Goal: Task Accomplishment & Management: Use online tool/utility

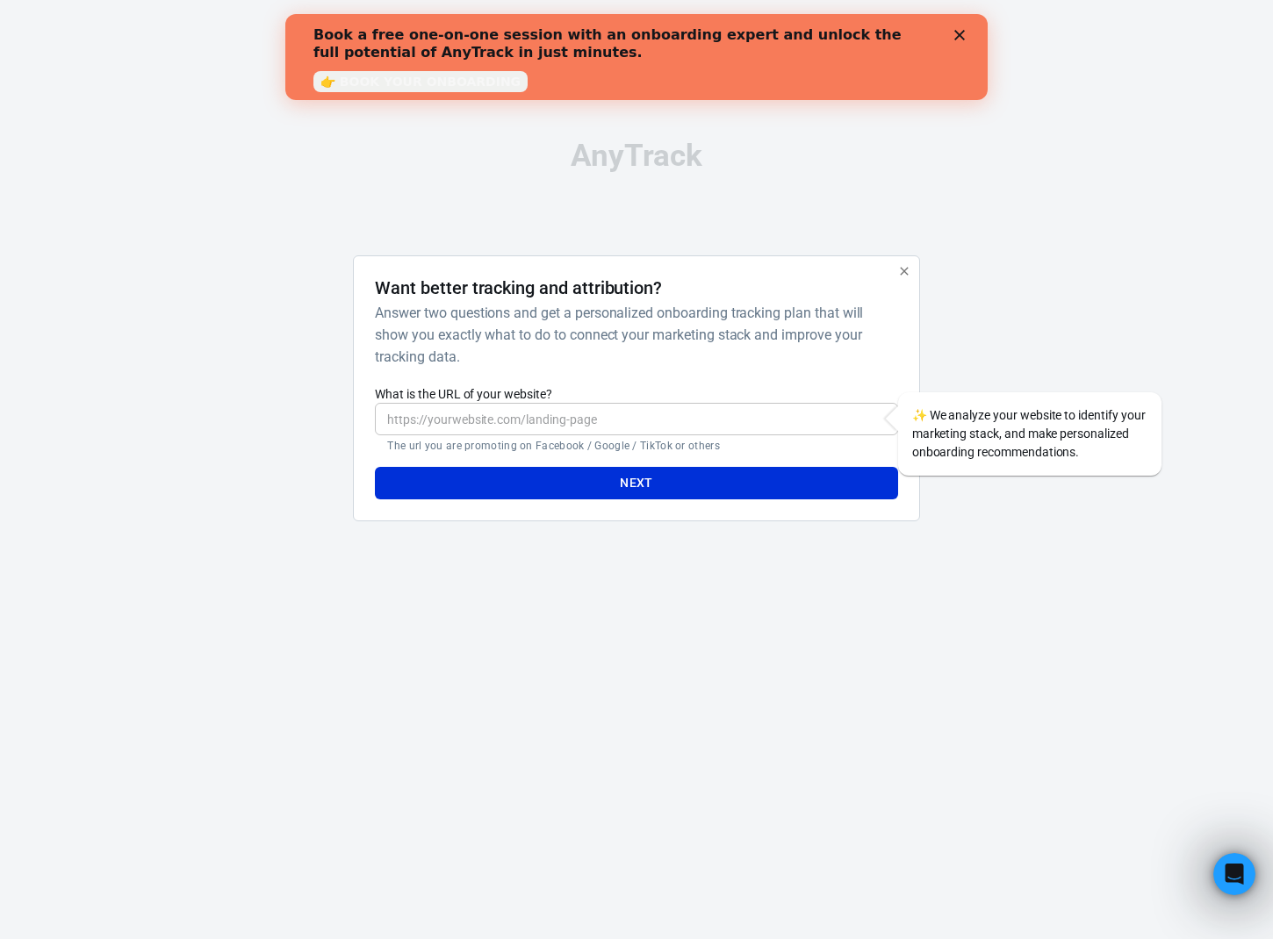
click at [805, 406] on input "What is the URL of your website?" at bounding box center [636, 419] width 522 height 32
type input "https://kidslearningessentials.com"
click at [732, 485] on button "Next" at bounding box center [636, 483] width 522 height 32
click at [798, 484] on button "Next" at bounding box center [636, 483] width 522 height 32
click at [828, 484] on button "Next" at bounding box center [636, 483] width 522 height 32
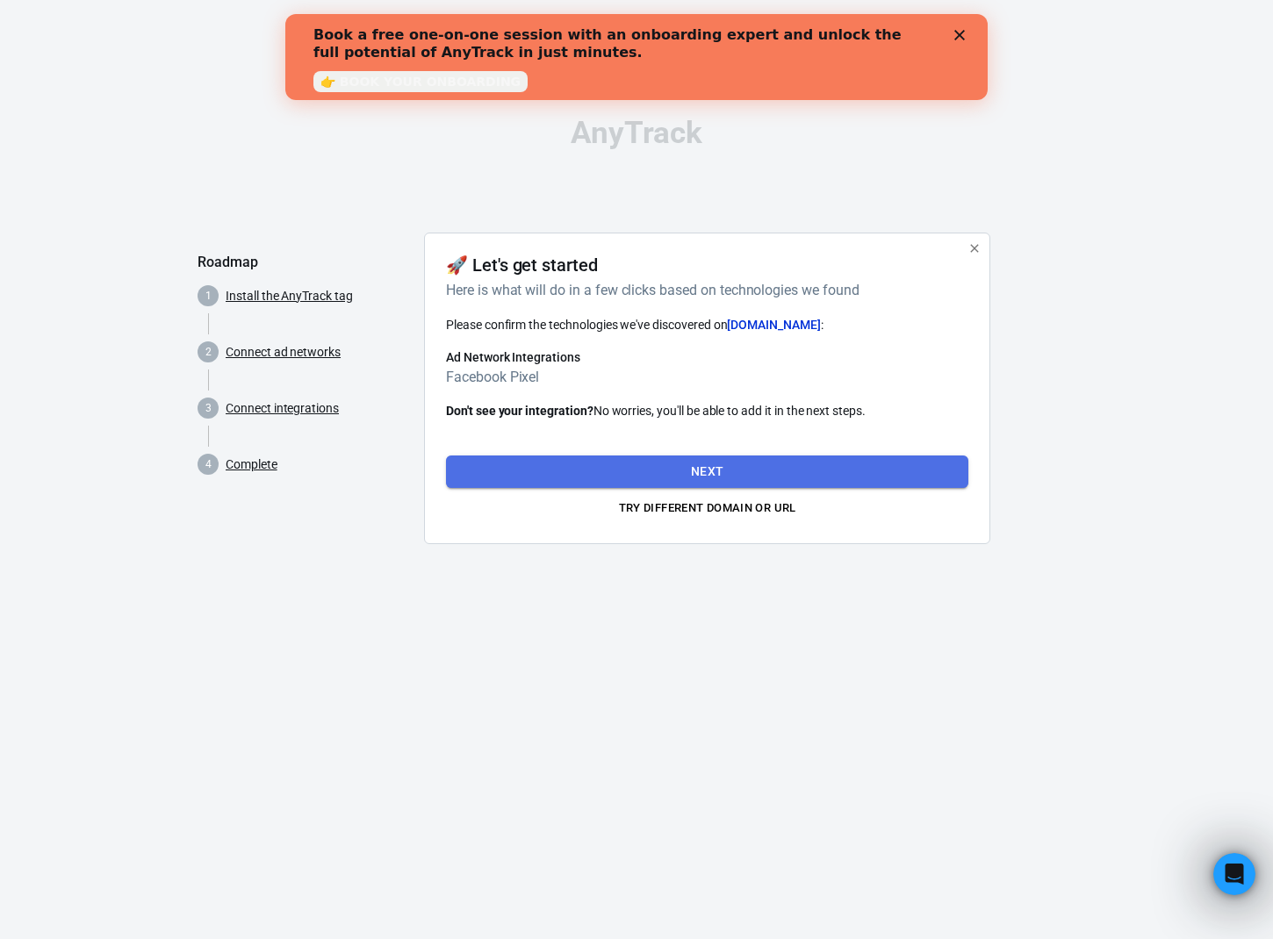
click at [841, 462] on button "Next" at bounding box center [707, 471] width 522 height 32
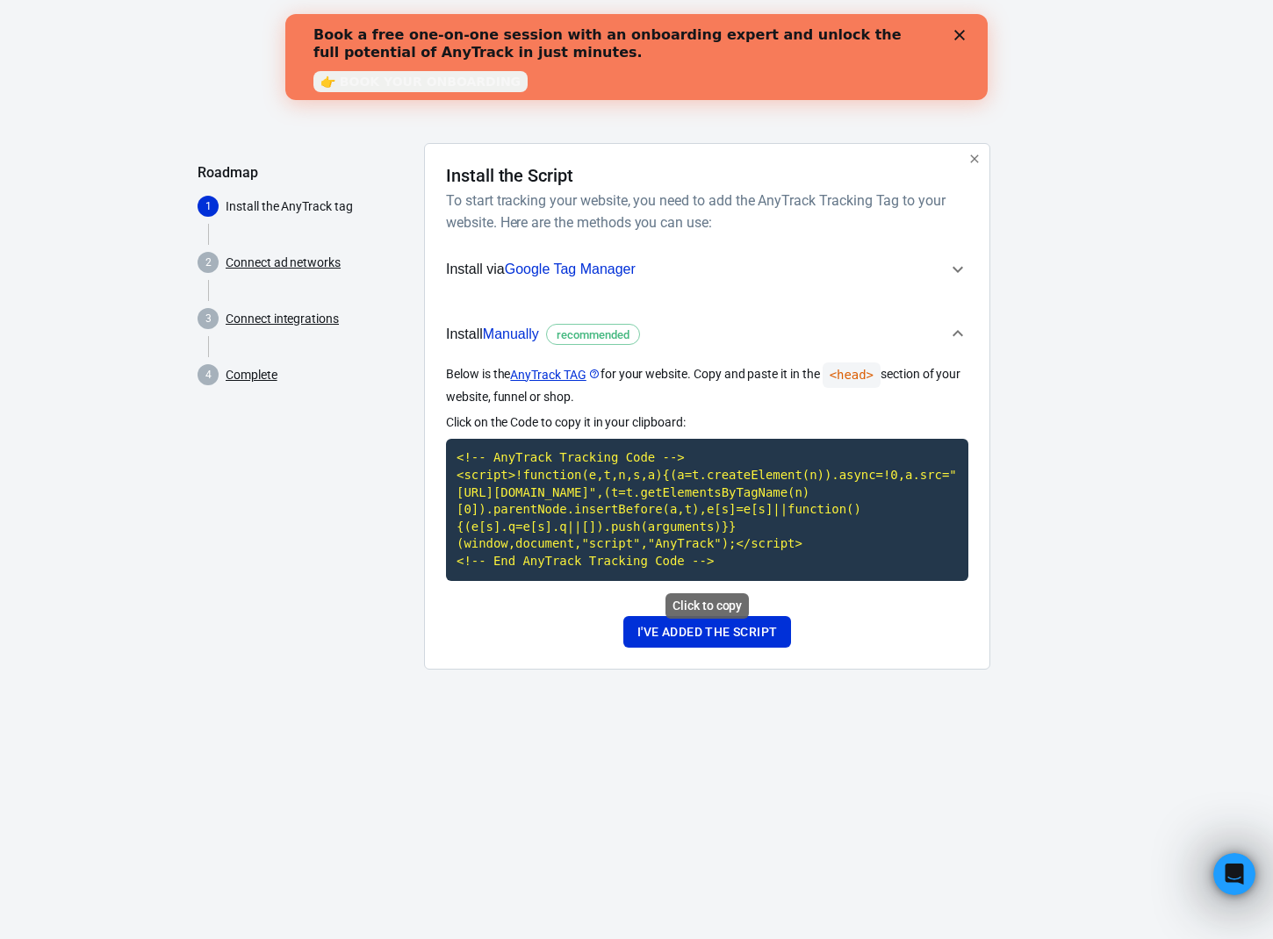
click at [688, 547] on code "<!-- AnyTrack Tracking Code --> <script>!function(e,t,n,s,a){(a=t.createElement…" at bounding box center [707, 509] width 522 height 141
click at [306, 515] on div "Roadmap 1 Install the AnyTrack tag 2 Connect ad networks 3 Connect integrations…" at bounding box center [303, 413] width 212 height 541
click at [1099, 173] on div "AnyTrack Roadmap 1 Install the AnyTrack tag 2 Connect ad networks 3 Connect int…" at bounding box center [636, 356] width 1273 height 712
click at [702, 537] on code "<!-- AnyTrack Tracking Code --> <script>!function(e,t,n,s,a){(a=t.createElement…" at bounding box center [707, 509] width 522 height 141
click at [732, 636] on button "I've added the script" at bounding box center [707, 632] width 168 height 32
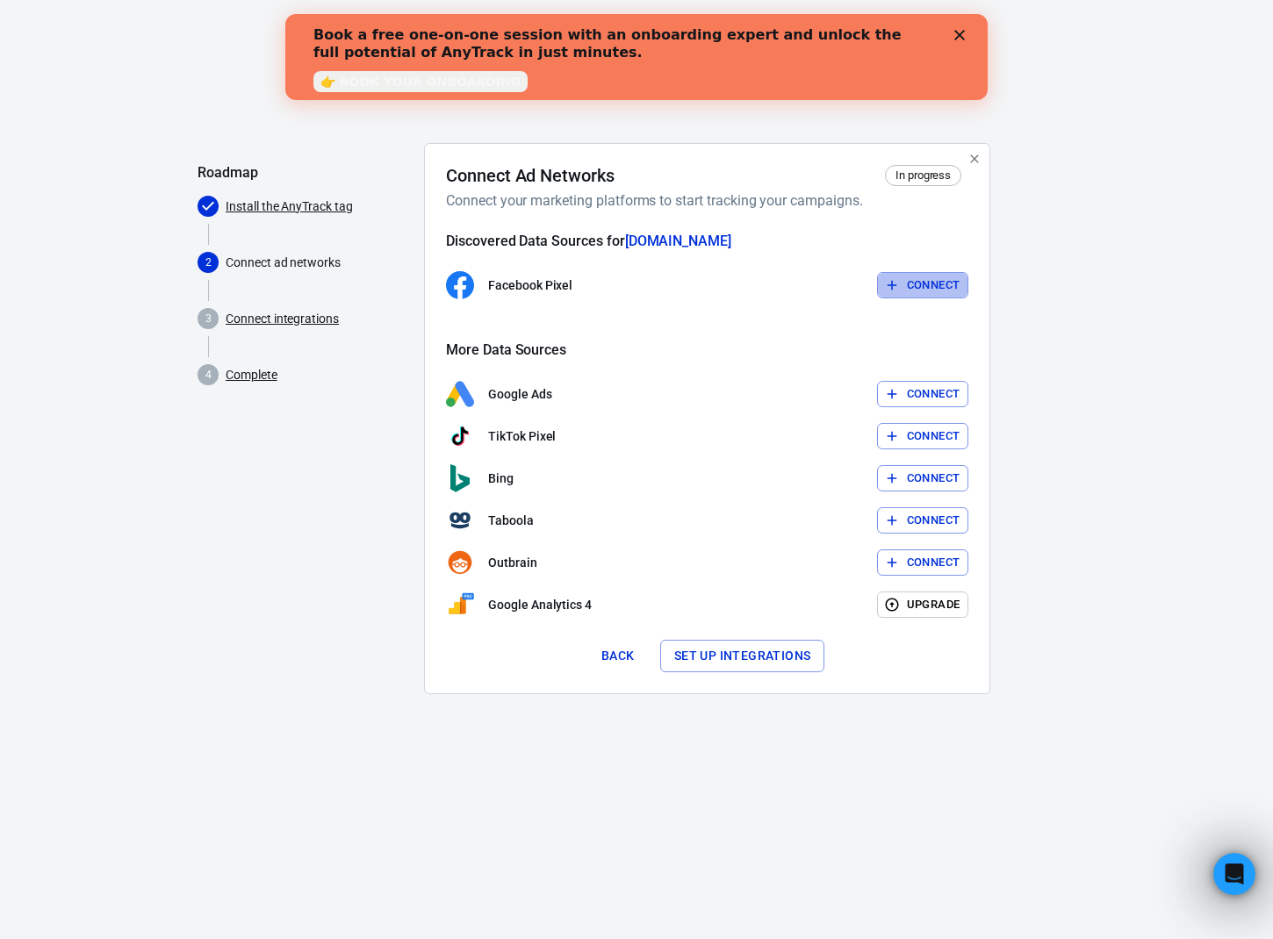
click at [924, 289] on button "Connect" at bounding box center [923, 285] width 92 height 27
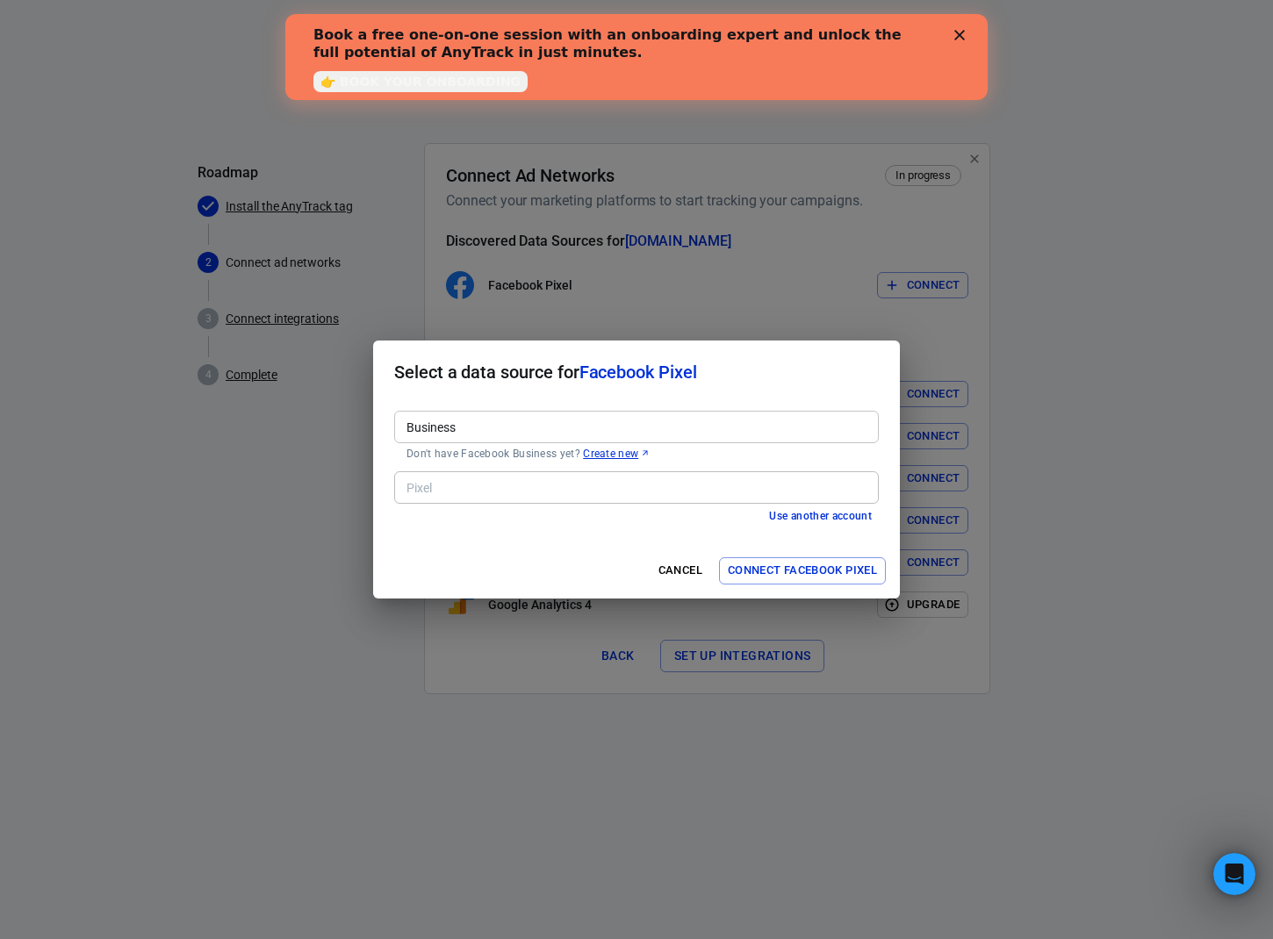
click at [660, 429] on input "Business" at bounding box center [634, 427] width 471 height 22
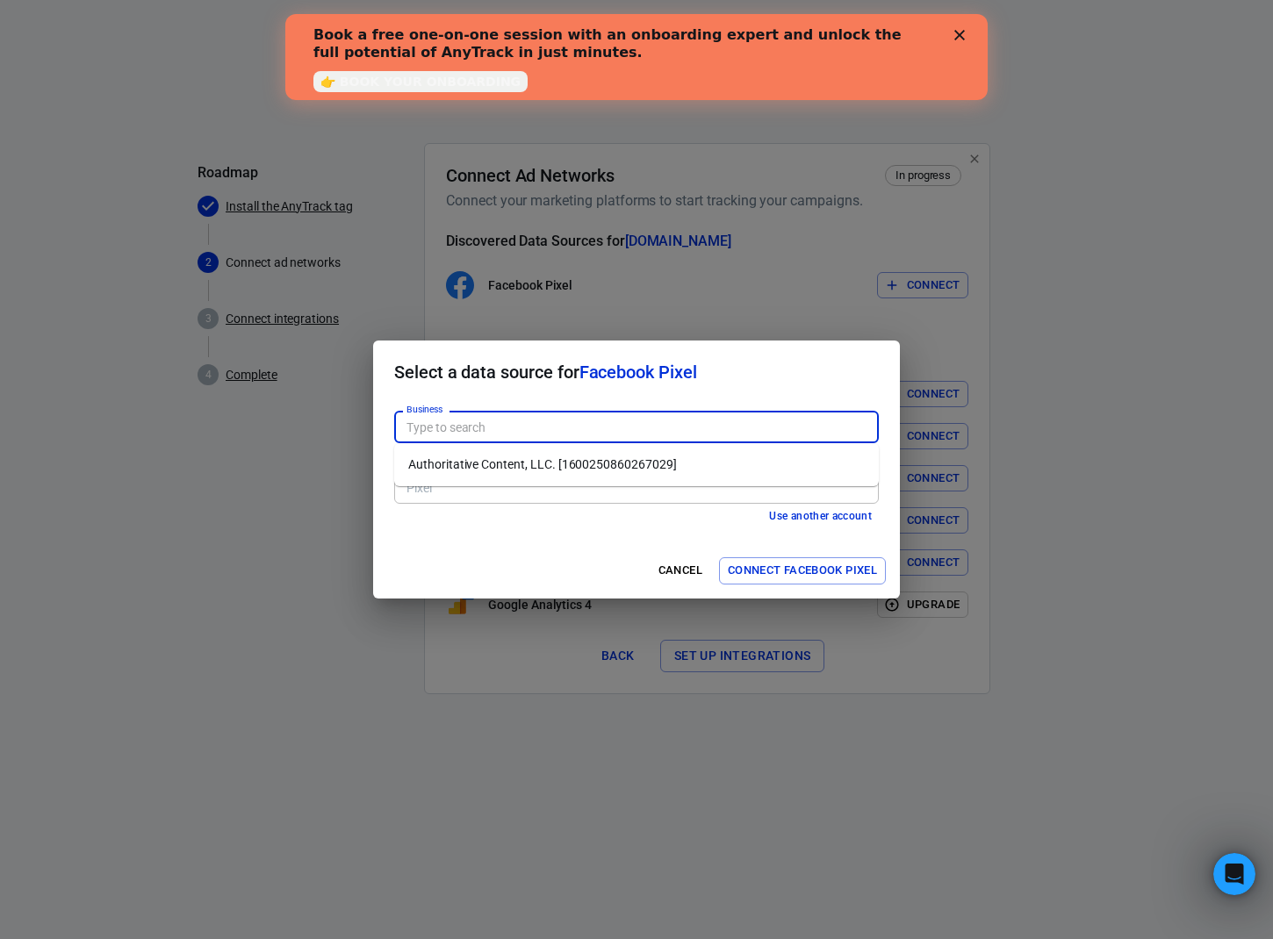
click at [679, 471] on li "Authoritative Content, LLC. [1600250860267029]" at bounding box center [636, 464] width 484 height 29
type input "Authoritative Content, LLC. [1600250860267029]"
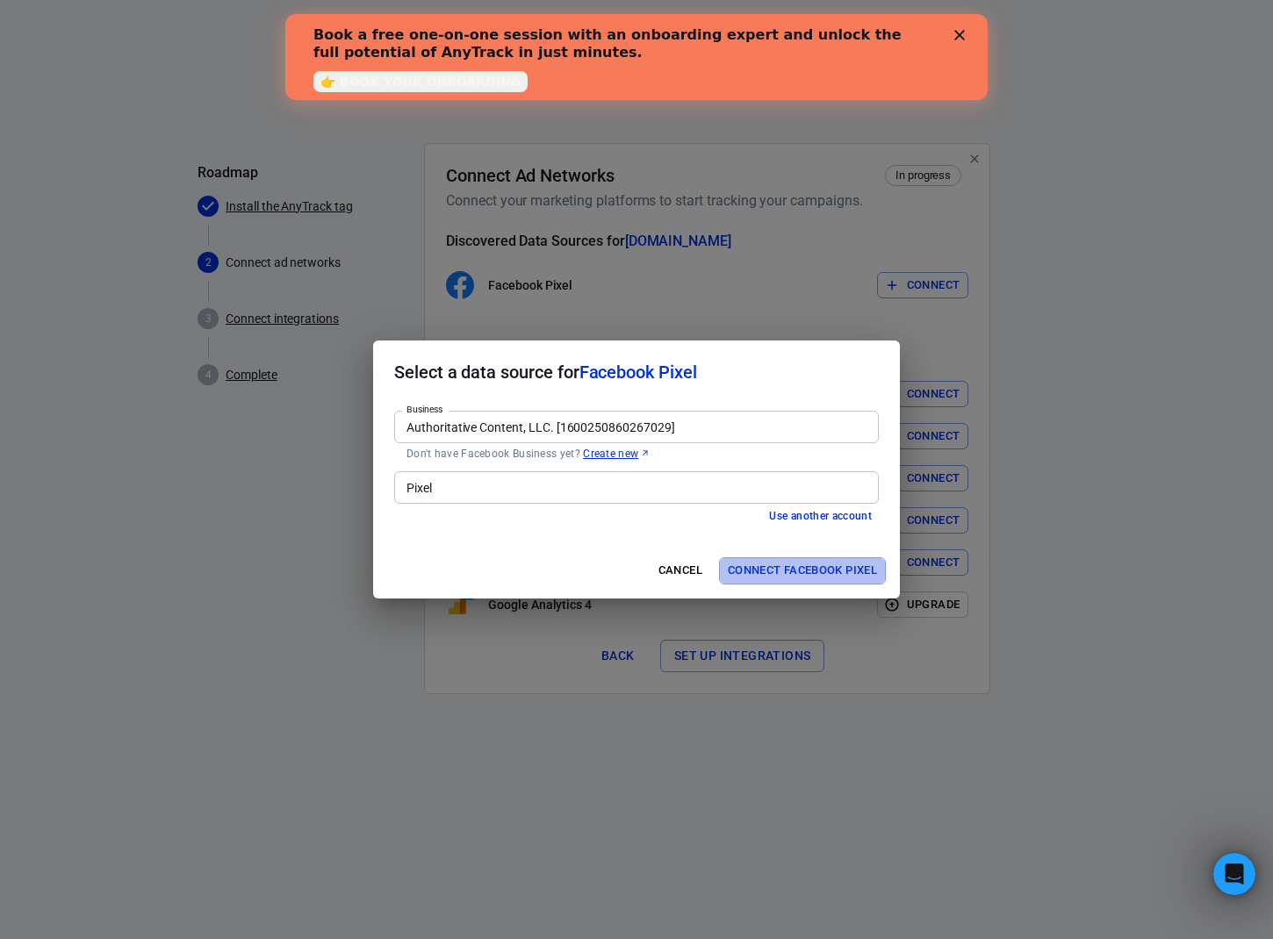
click at [817, 570] on button "Connect Facebook Pixel" at bounding box center [802, 570] width 167 height 27
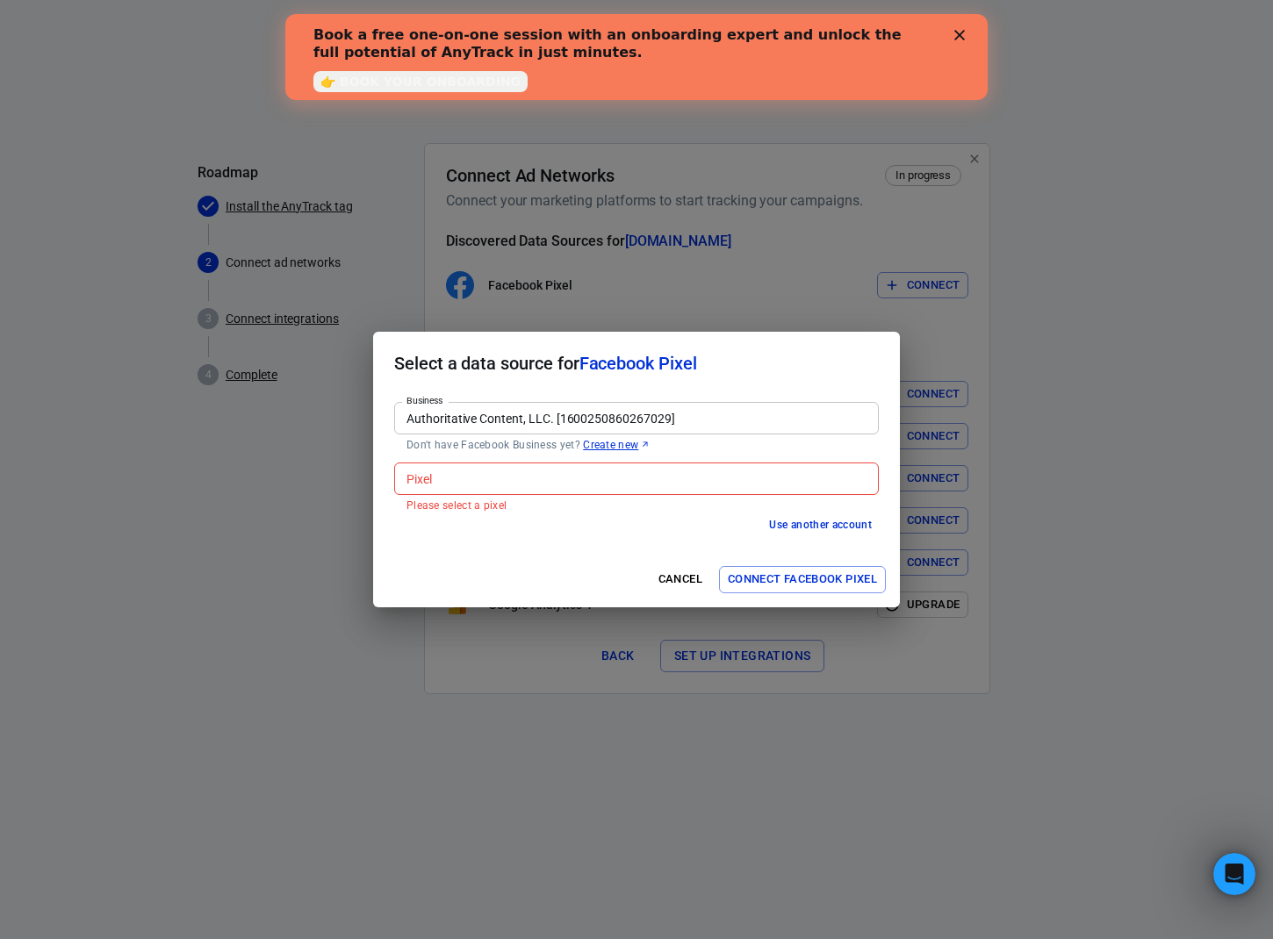
click at [735, 478] on input "Pixel" at bounding box center [634, 479] width 471 height 22
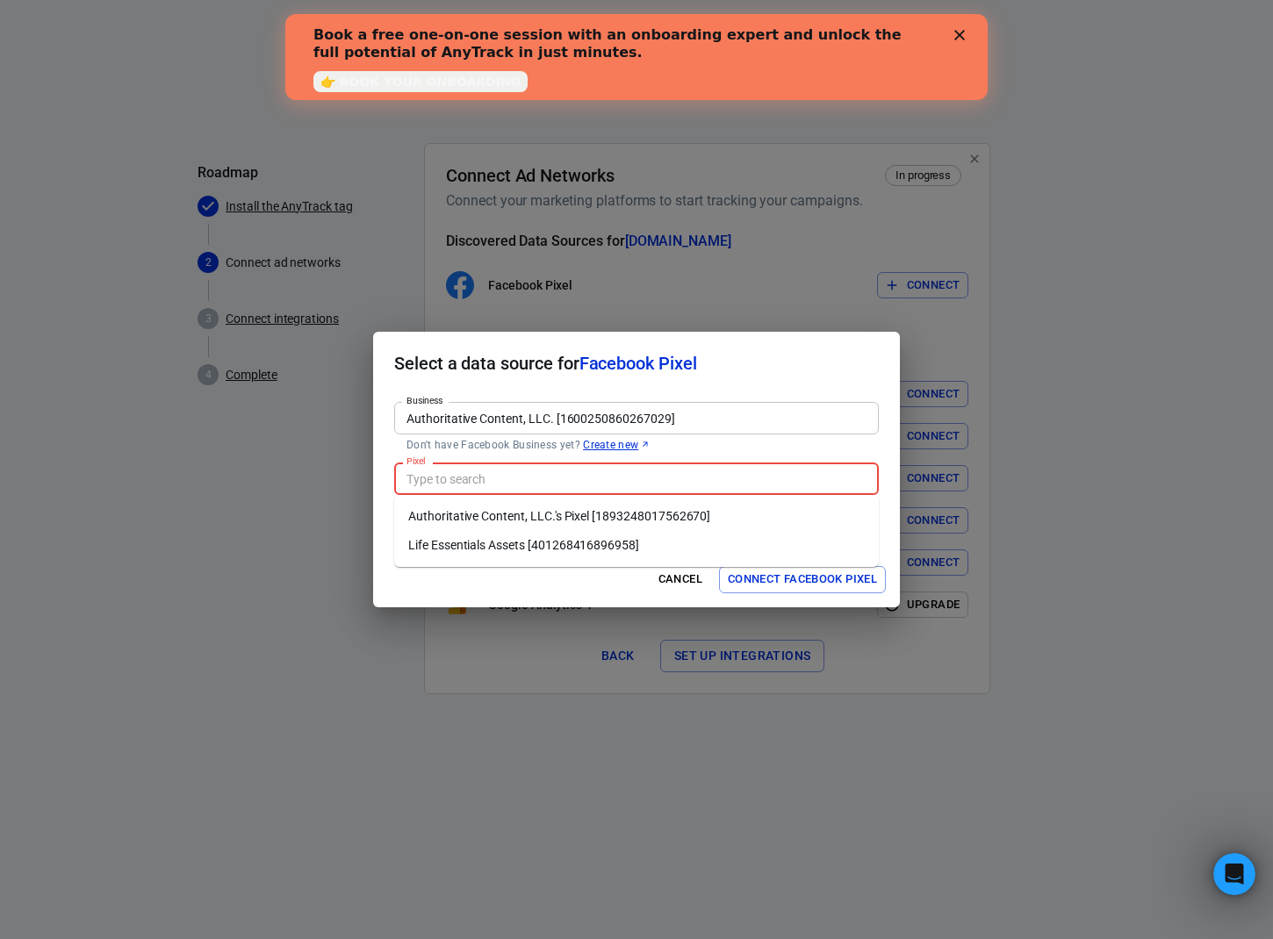
click at [721, 510] on li "Authoritative Content, LLC.'s Pixel [1893248017562670]" at bounding box center [636, 516] width 484 height 29
type input "Authoritative Content, LLC.'s Pixel [1893248017562670]"
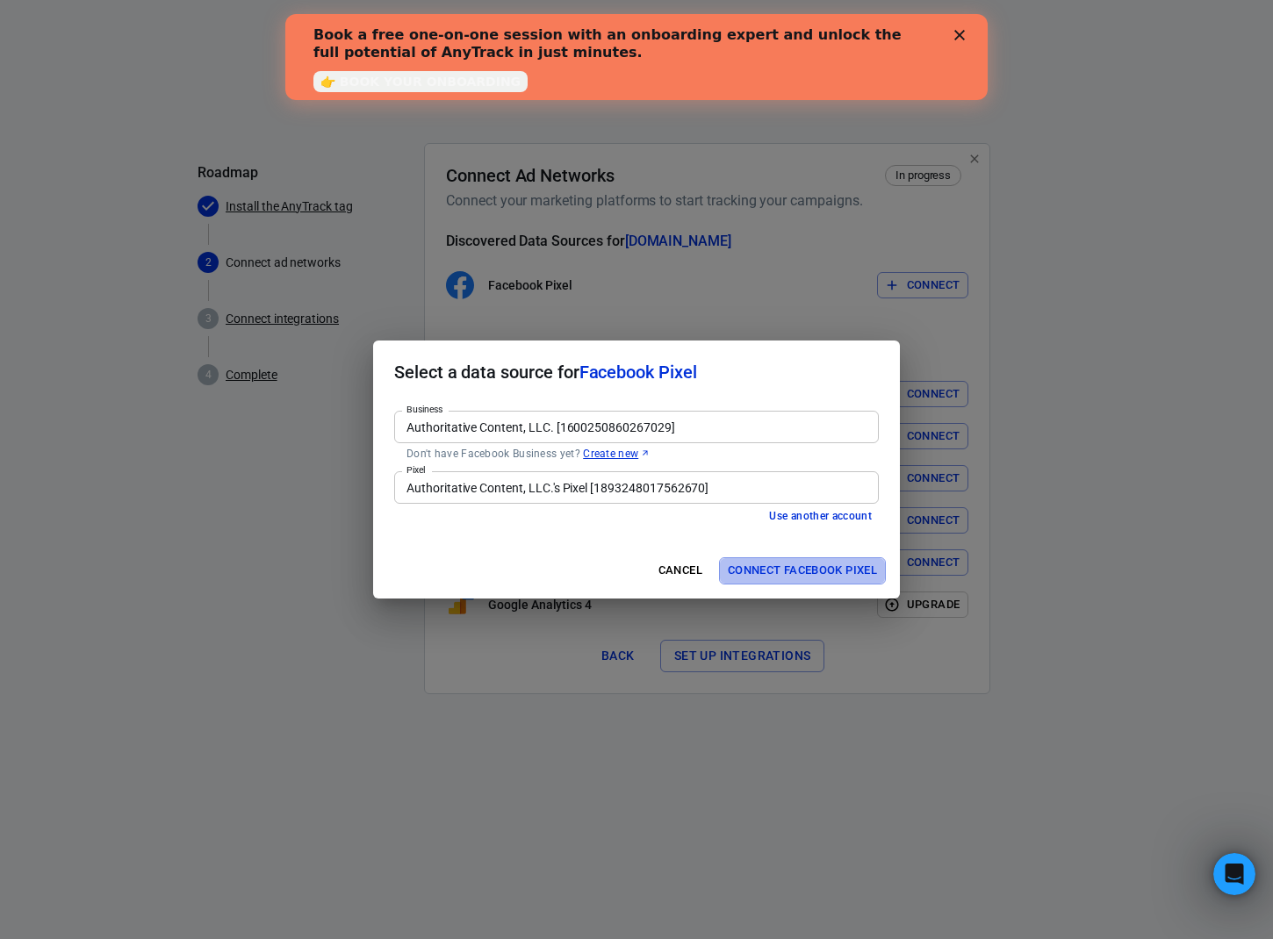
click at [802, 570] on button "Connect Facebook Pixel" at bounding box center [802, 570] width 167 height 27
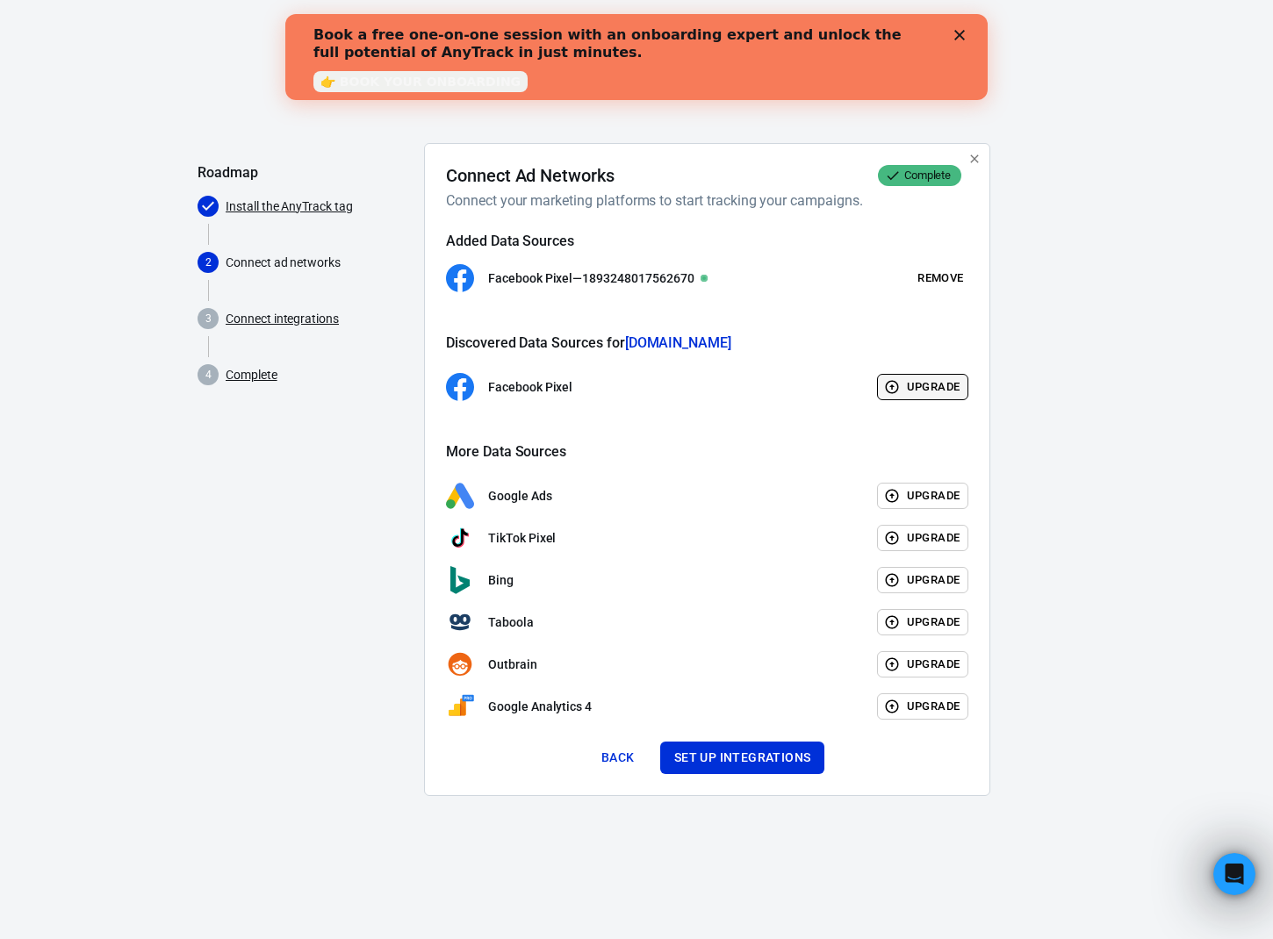
click at [937, 388] on button "Upgrade" at bounding box center [923, 387] width 92 height 27
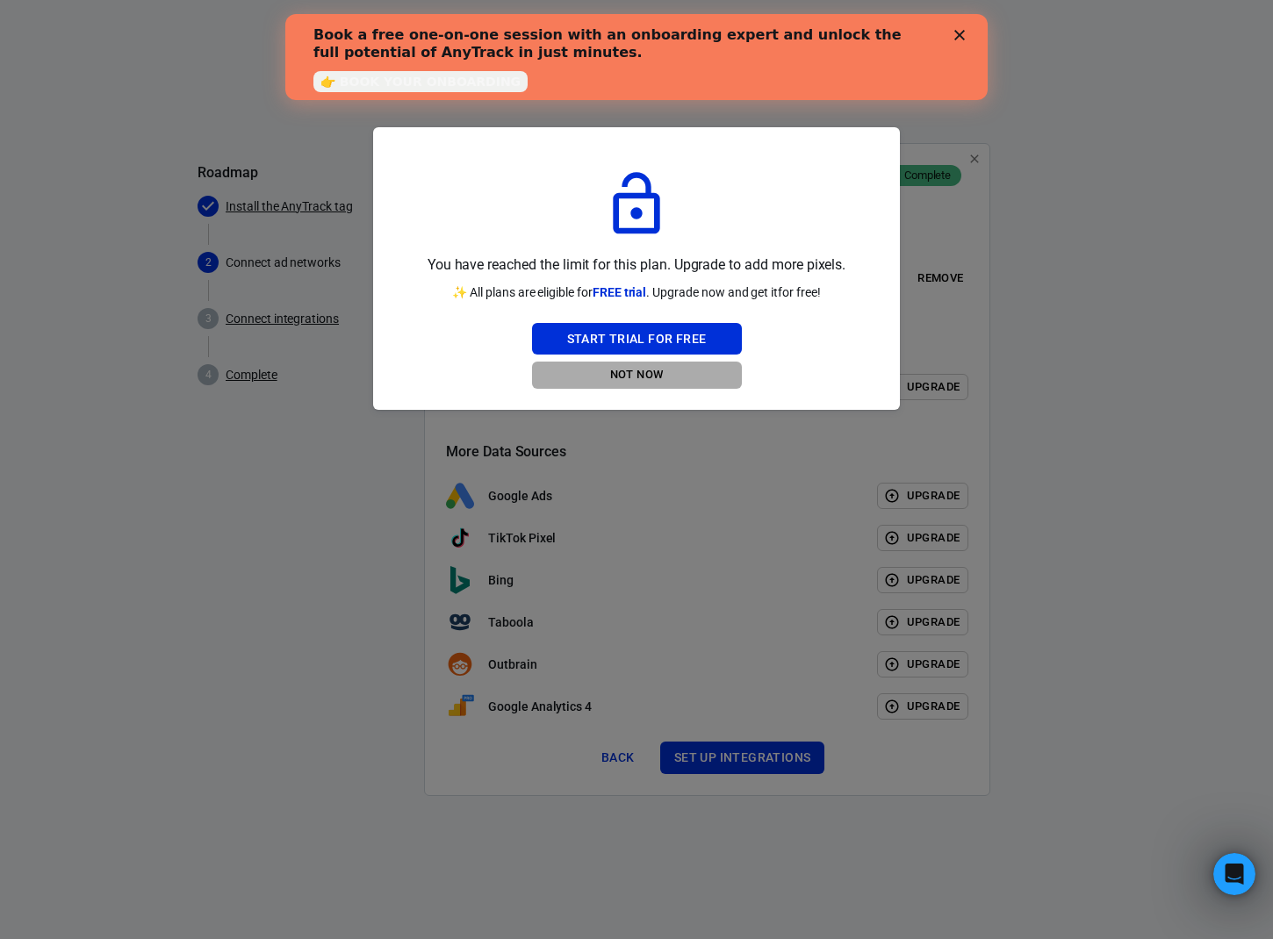
click at [656, 377] on button "Not Now" at bounding box center [637, 375] width 210 height 27
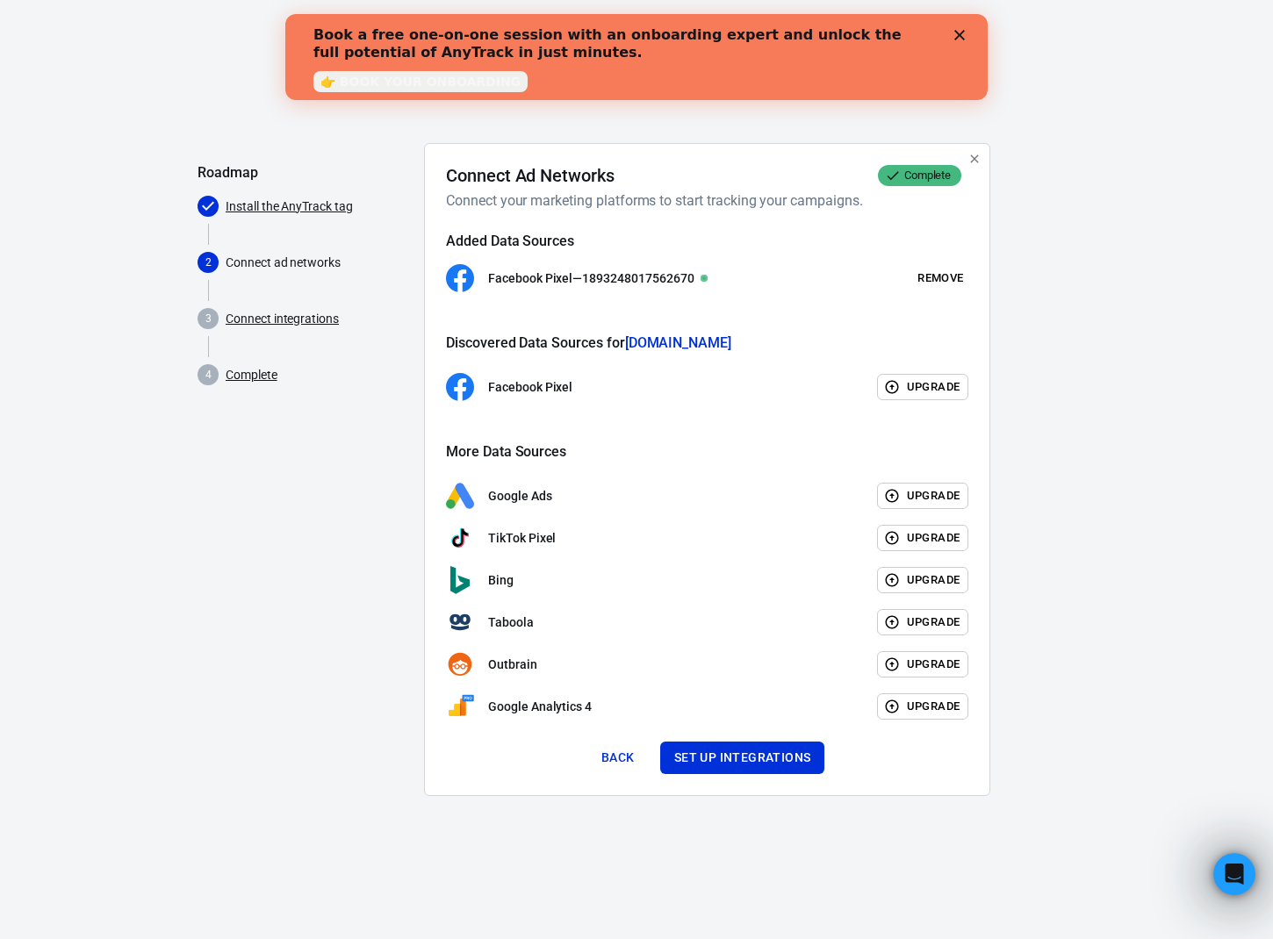
click at [965, 35] on div "Close" at bounding box center [963, 35] width 18 height 11
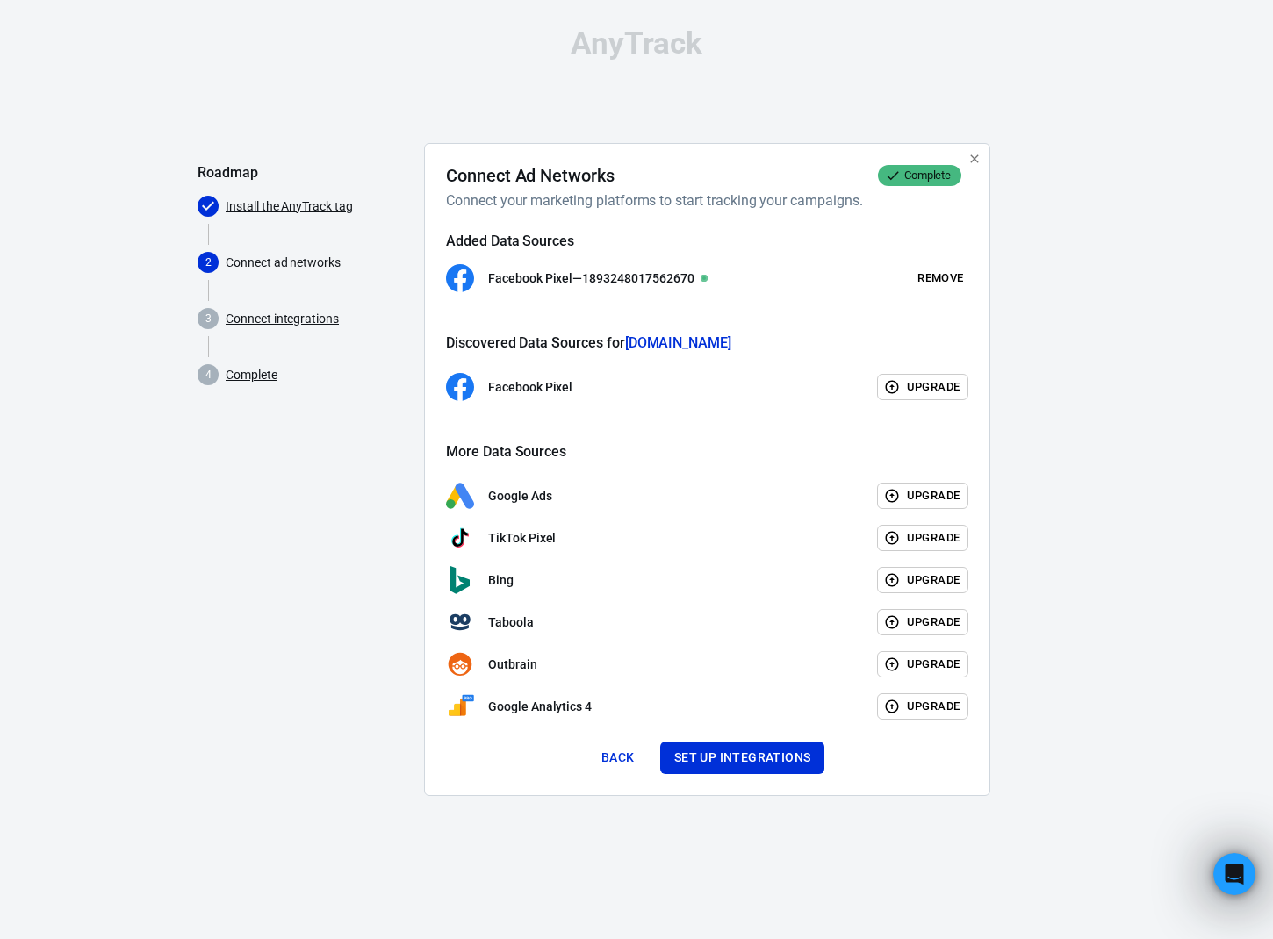
click at [302, 312] on link "Connect integrations" at bounding box center [282, 319] width 113 height 18
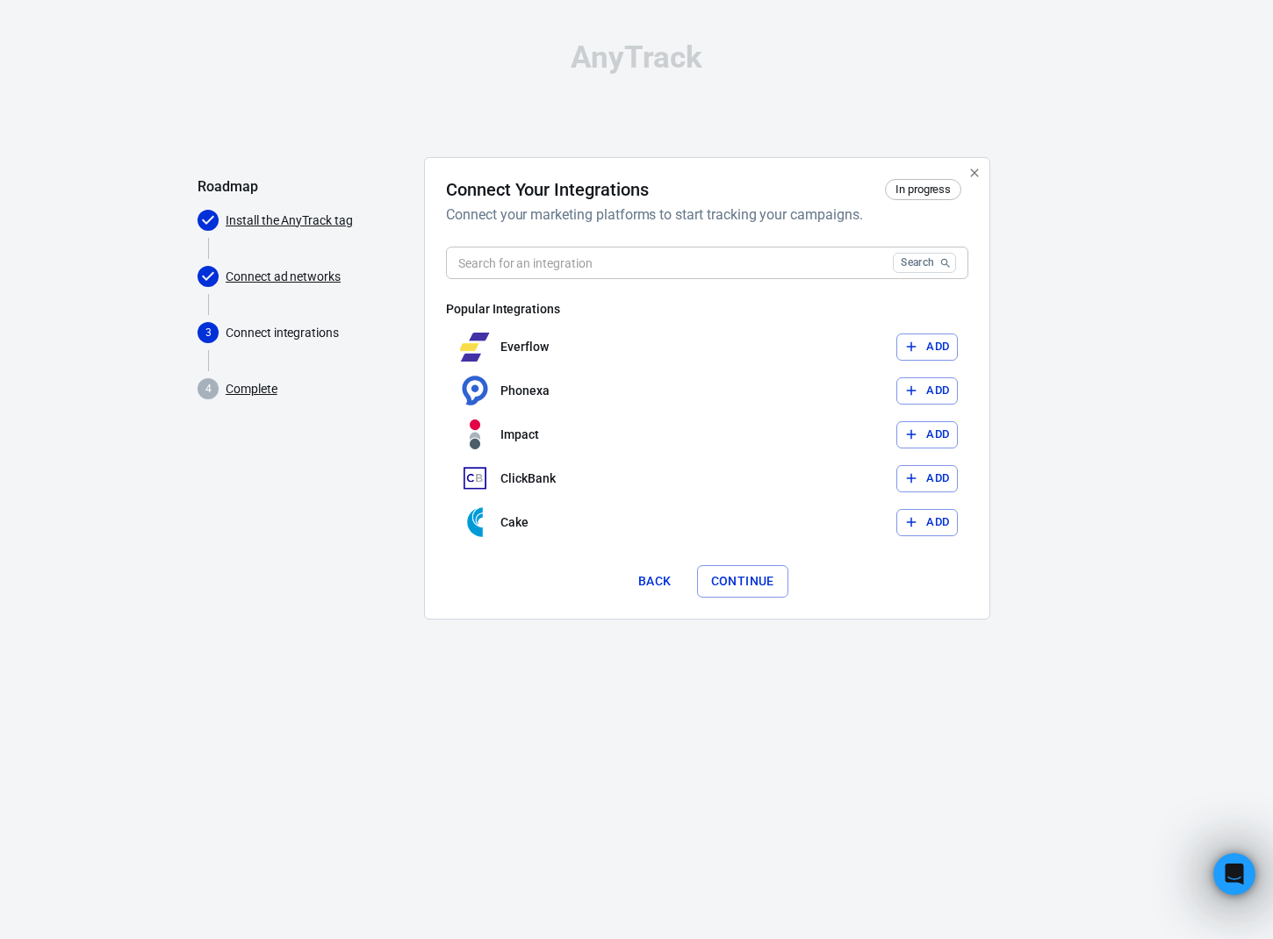
click at [627, 246] on div "Connect Your Integrations In progress Connect your marketing platforms to start…" at bounding box center [707, 388] width 522 height 419
click at [633, 255] on input "text" at bounding box center [666, 263] width 440 height 32
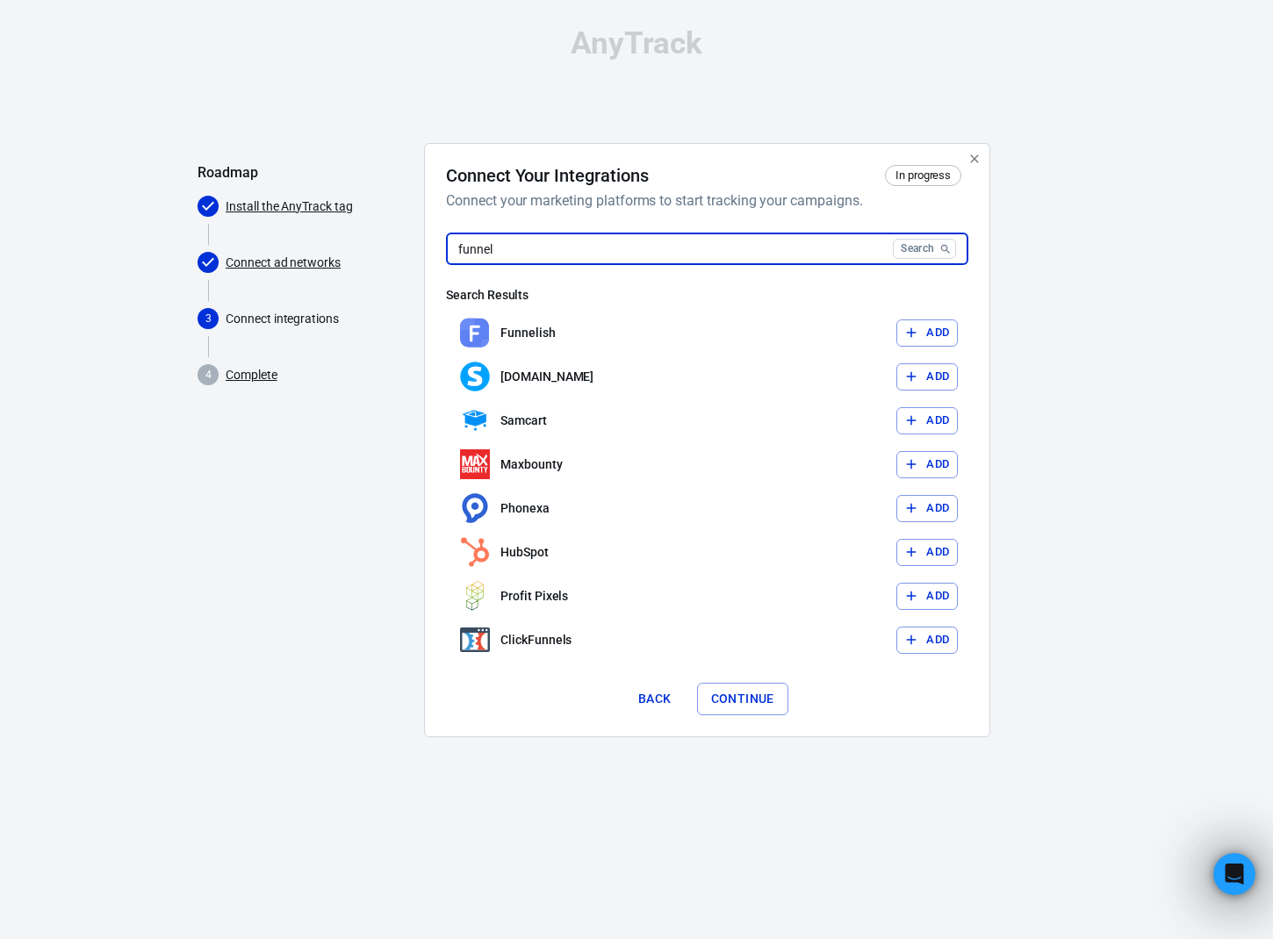
click at [692, 247] on input "funnel" at bounding box center [666, 249] width 440 height 32
click at [694, 244] on input "funnel" at bounding box center [666, 249] width 440 height 32
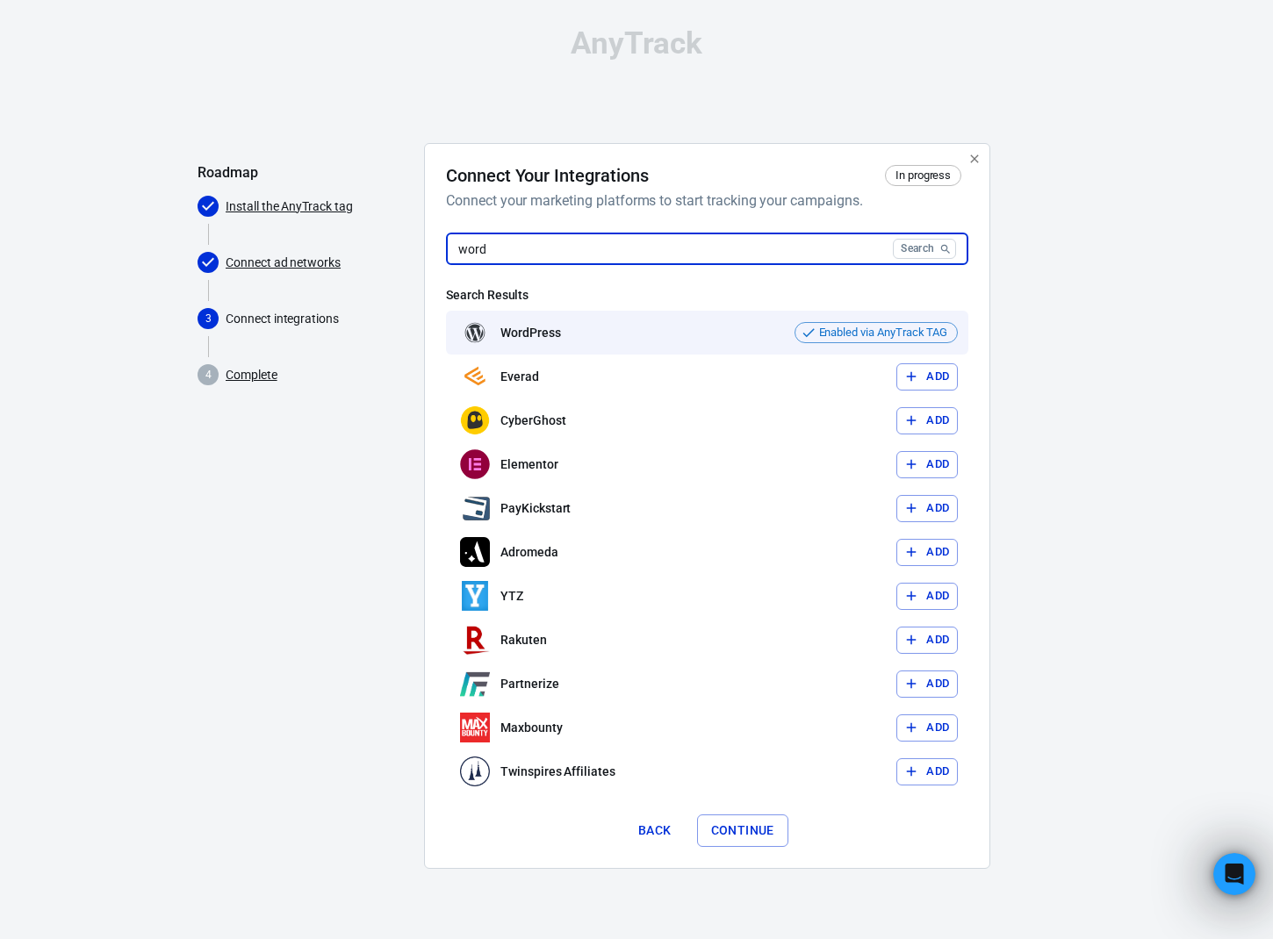
click at [716, 342] on div "WordPress Enabled via AnyTrack TAG" at bounding box center [707, 333] width 522 height 44
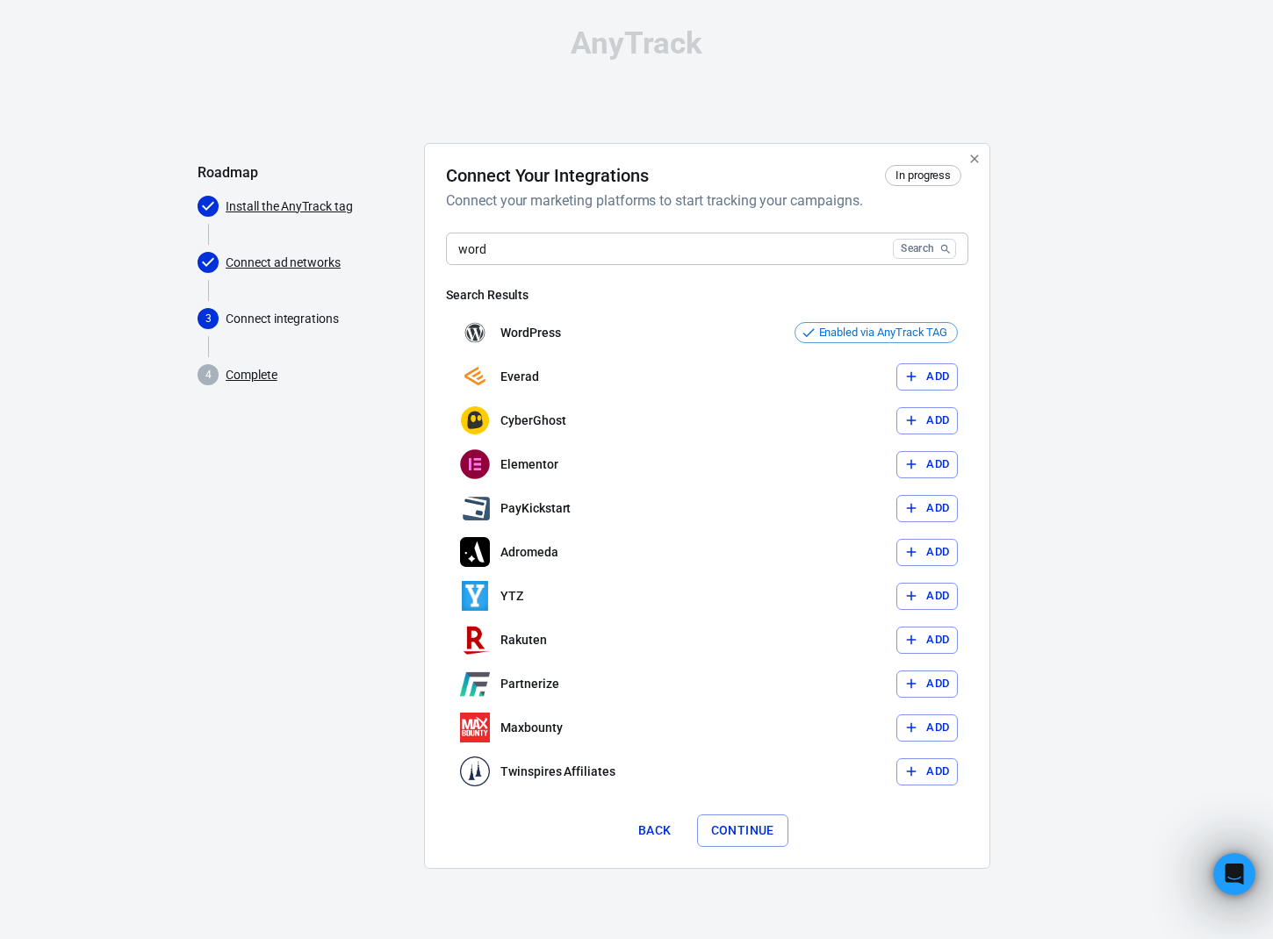
click at [718, 249] on input "word" at bounding box center [666, 249] width 440 height 32
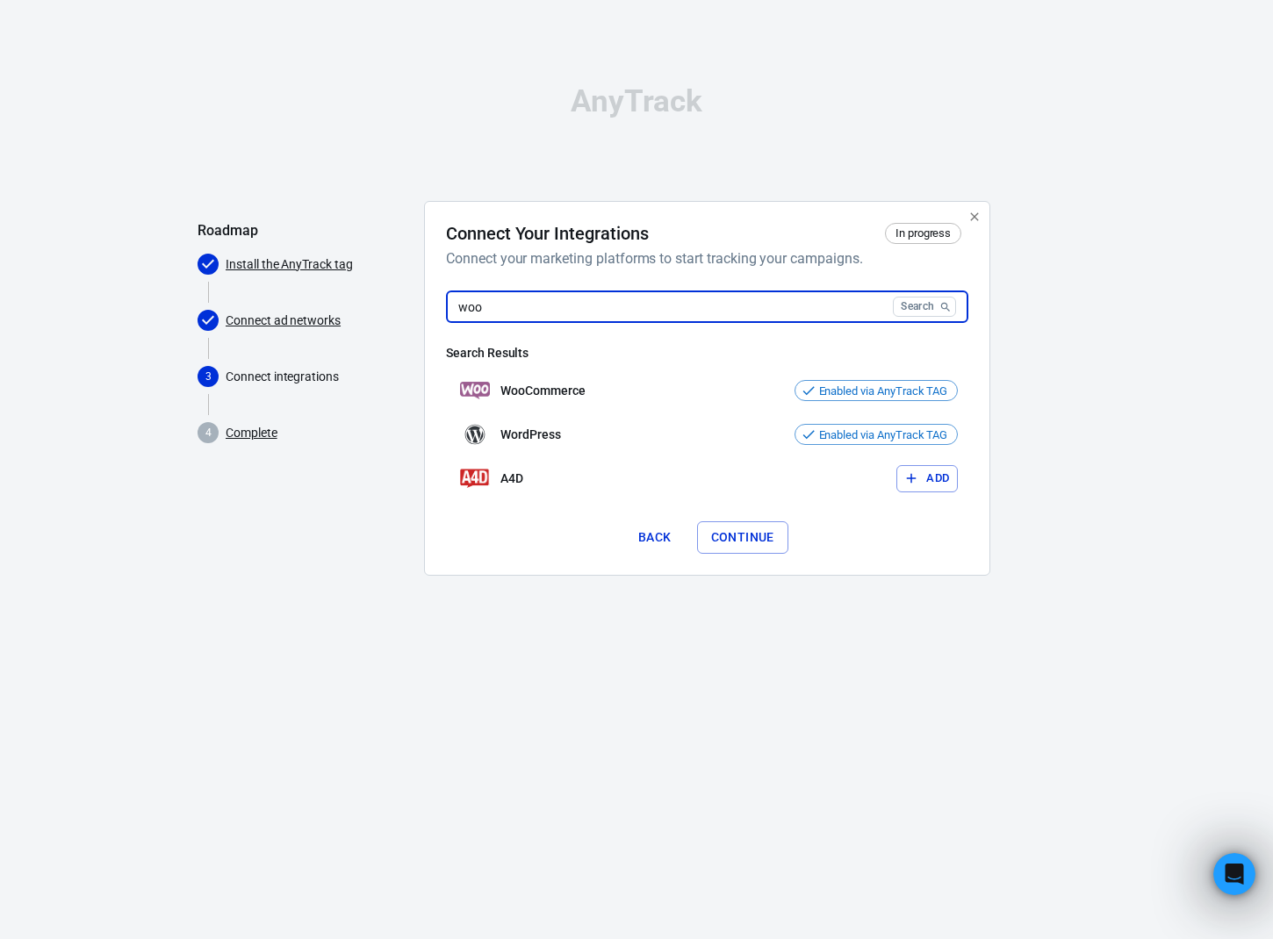
type input "woo"
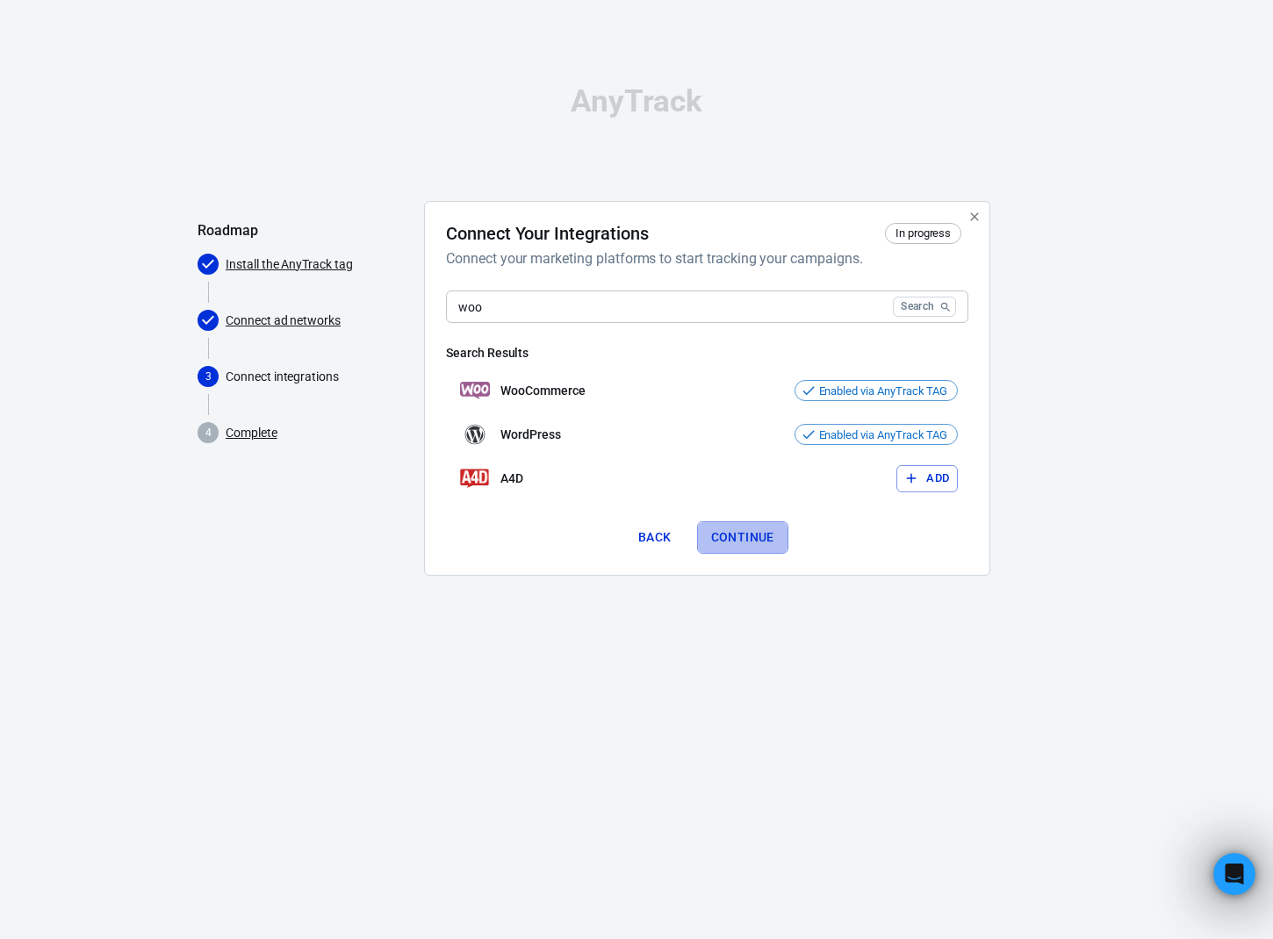
click at [727, 539] on button "Continue" at bounding box center [742, 537] width 91 height 32
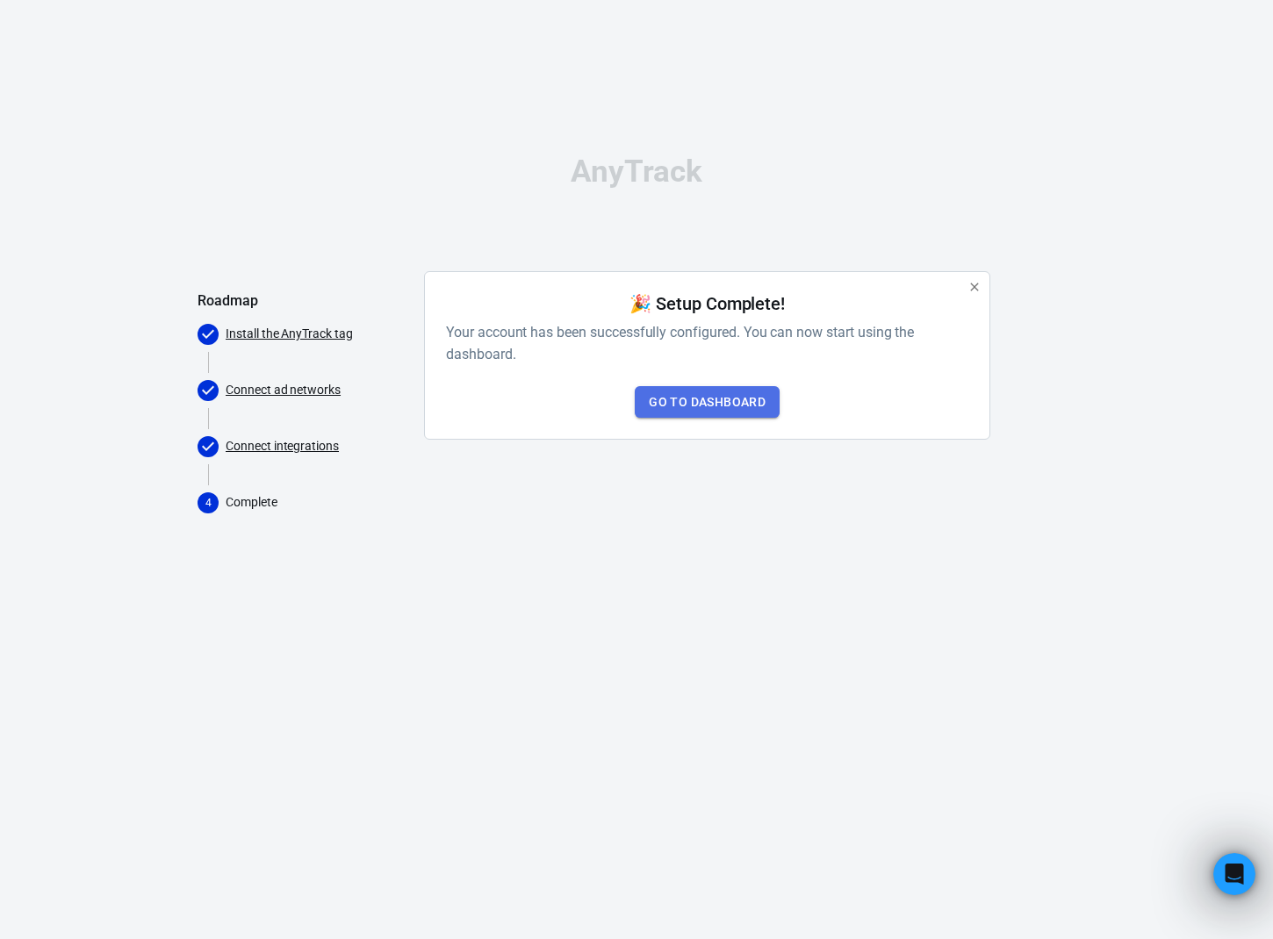
click at [700, 399] on link "Go to Dashboard" at bounding box center [707, 402] width 145 height 32
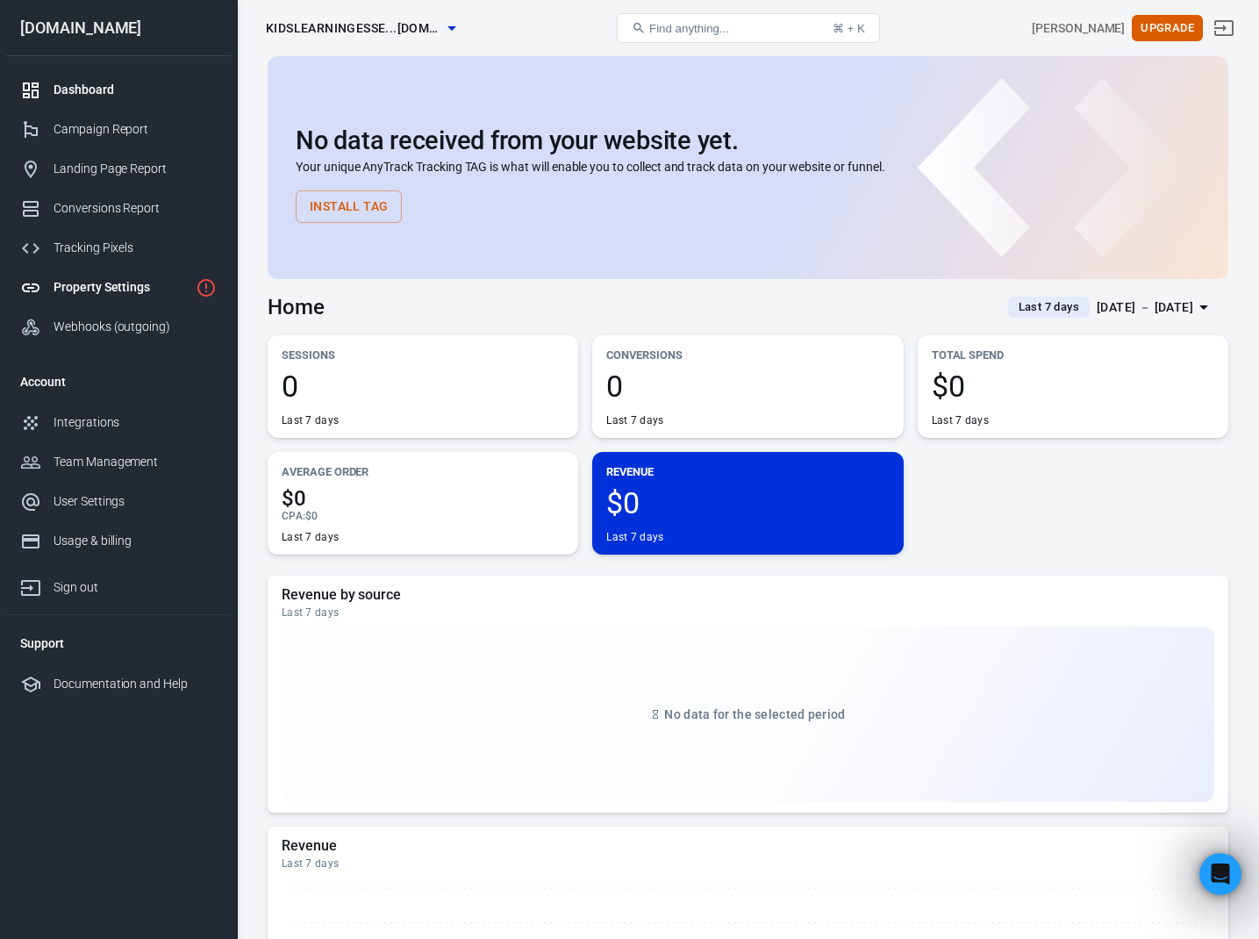
click at [147, 290] on div "Property Settings" at bounding box center [121, 287] width 135 height 18
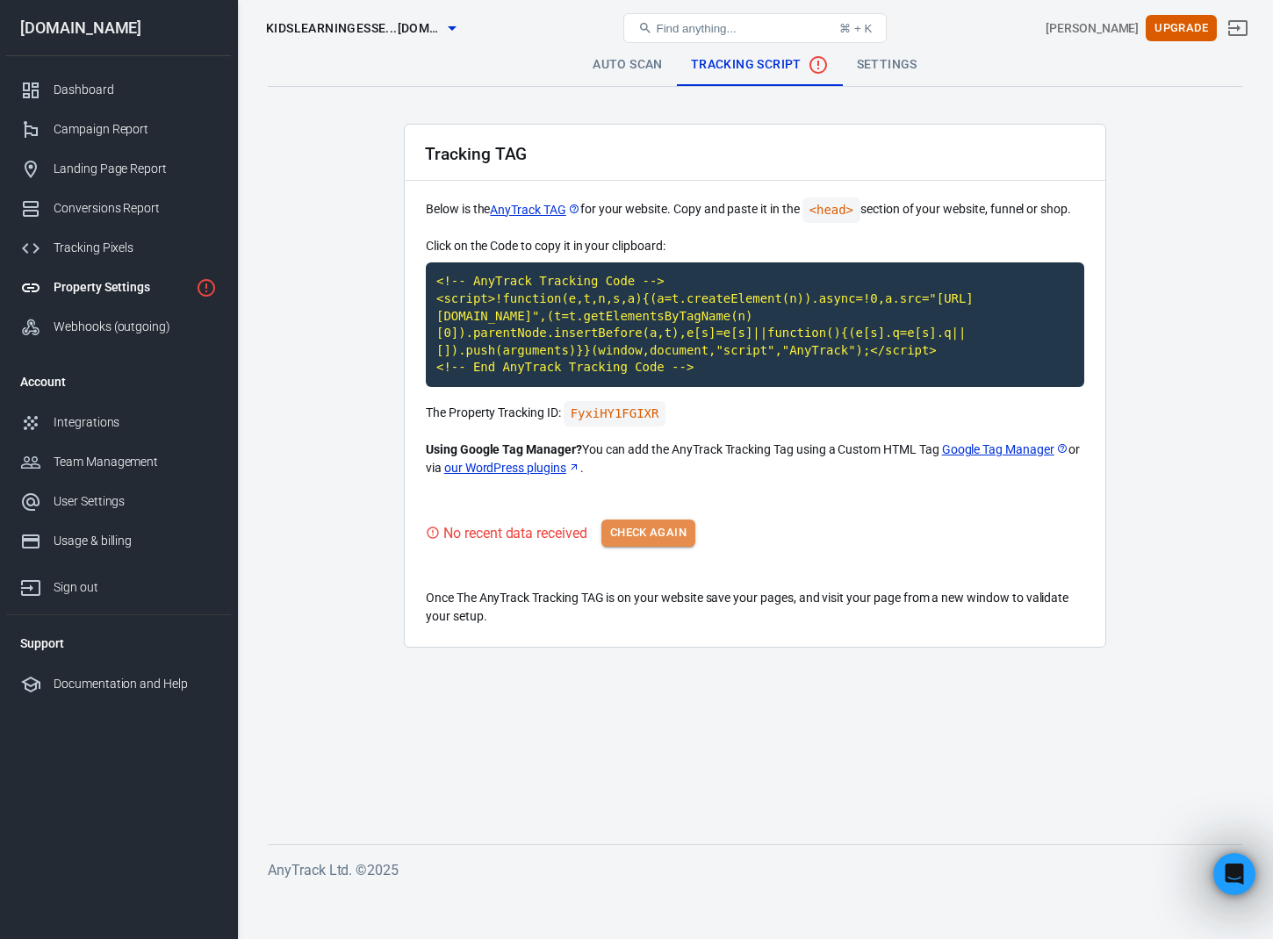
click at [649, 530] on button "Check Again" at bounding box center [648, 533] width 94 height 27
click at [157, 244] on div "Tracking Pixels" at bounding box center [135, 248] width 163 height 18
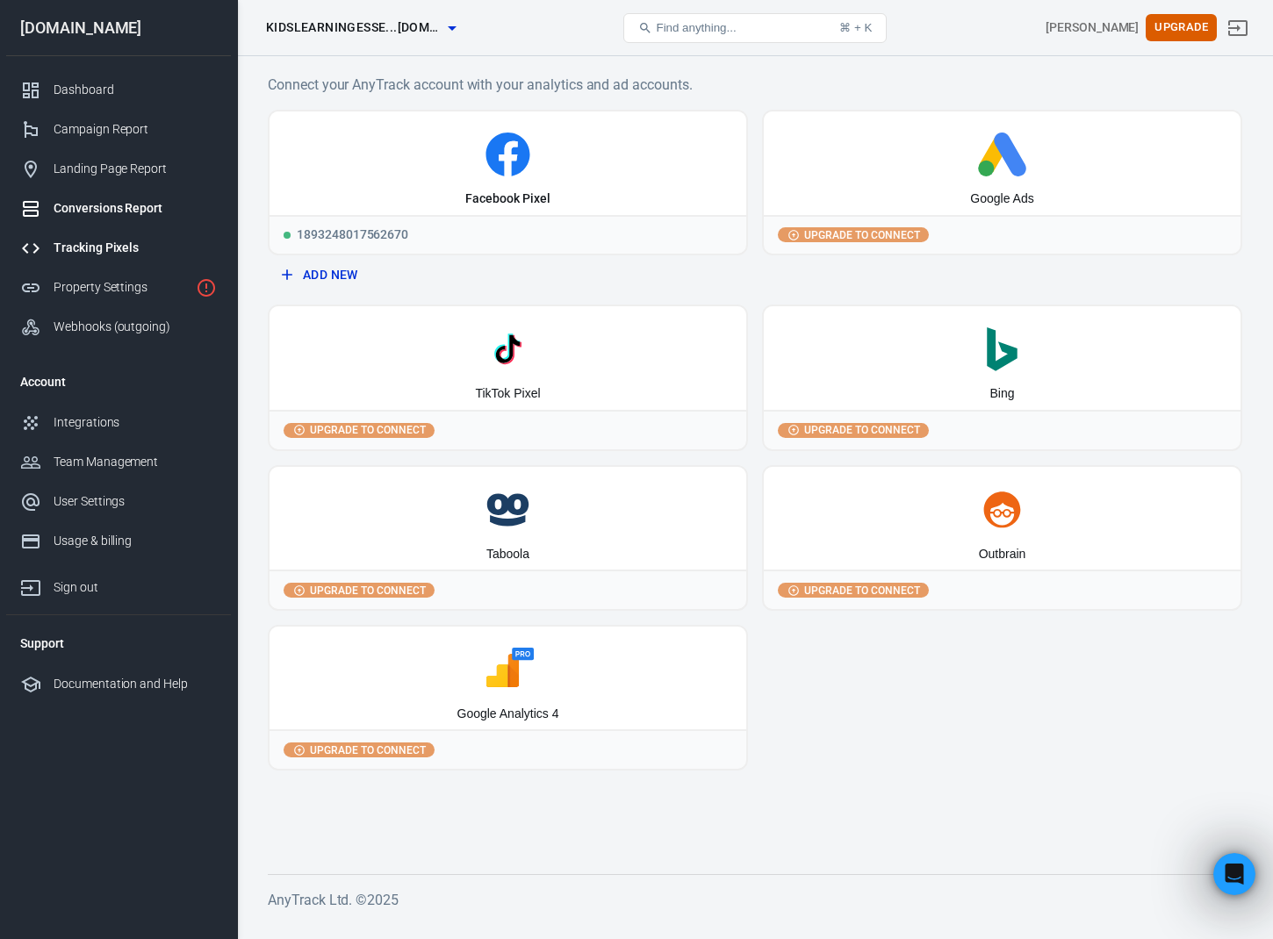
click at [133, 209] on div "Conversions Report" at bounding box center [135, 208] width 163 height 18
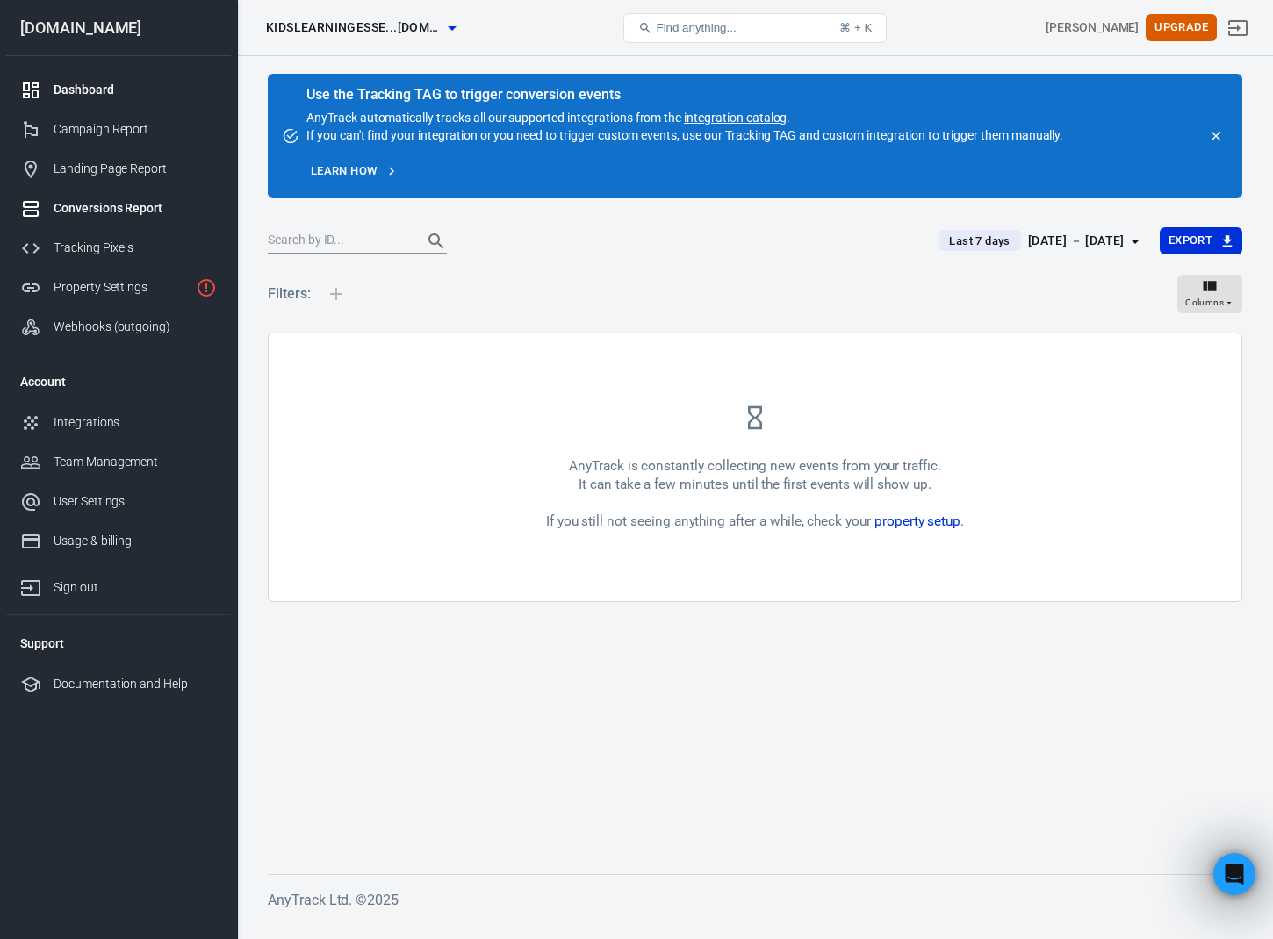
click at [107, 94] on div "Dashboard" at bounding box center [135, 90] width 163 height 18
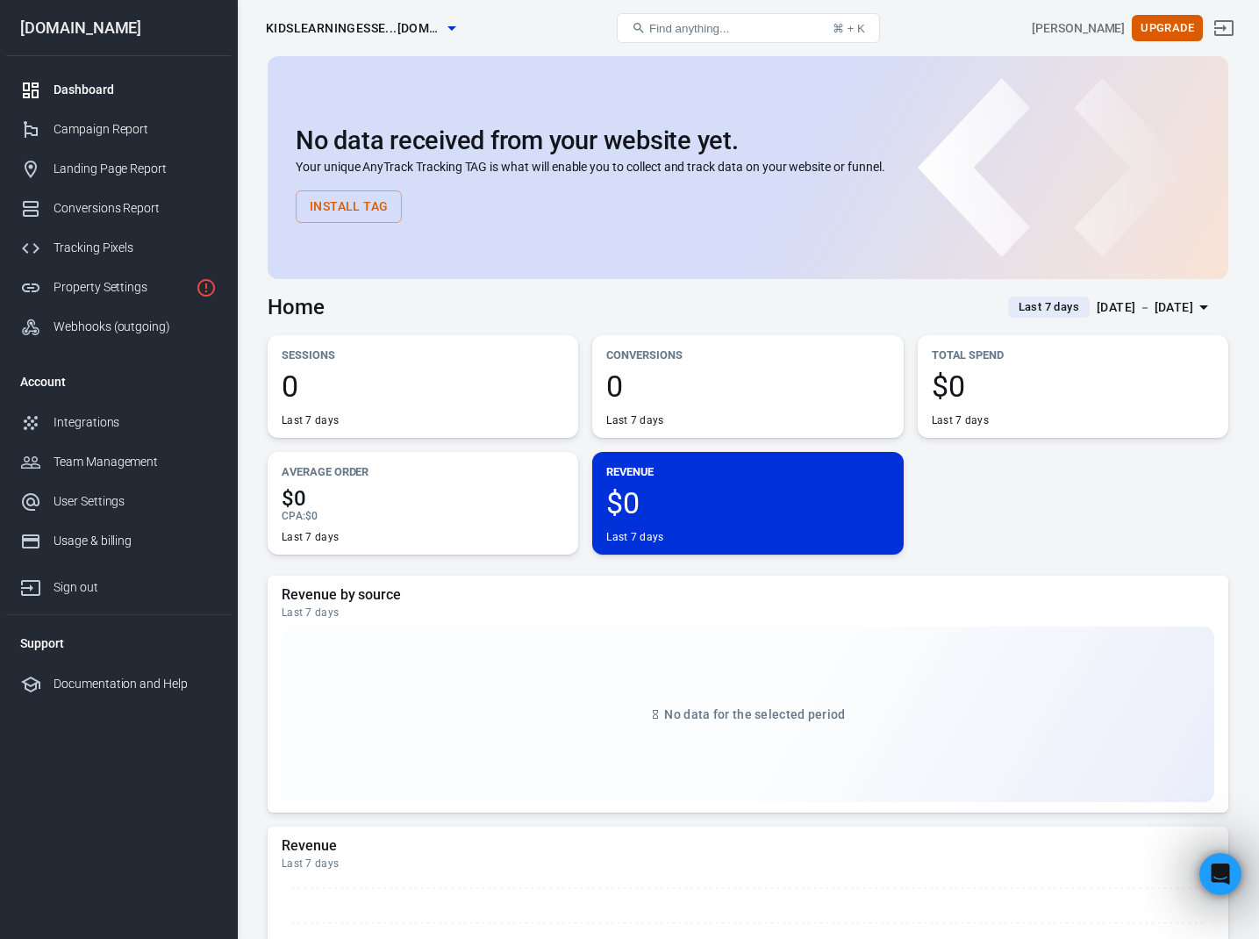
click at [577, 24] on div "Dashboard kidslearningesse...ials.com" at bounding box center [420, 28] width 322 height 42
click at [482, 309] on div "Home Last 7 days Sep 11 － Sep 17, 2025" at bounding box center [748, 300] width 961 height 43
click at [535, 312] on div "Home Last 7 days Sep 11 － Sep 17, 2025" at bounding box center [748, 300] width 961 height 43
click at [623, 68] on div "No data received from your website yet. Your unique AnyTrack Tracking TAG is wh…" at bounding box center [748, 167] width 961 height 223
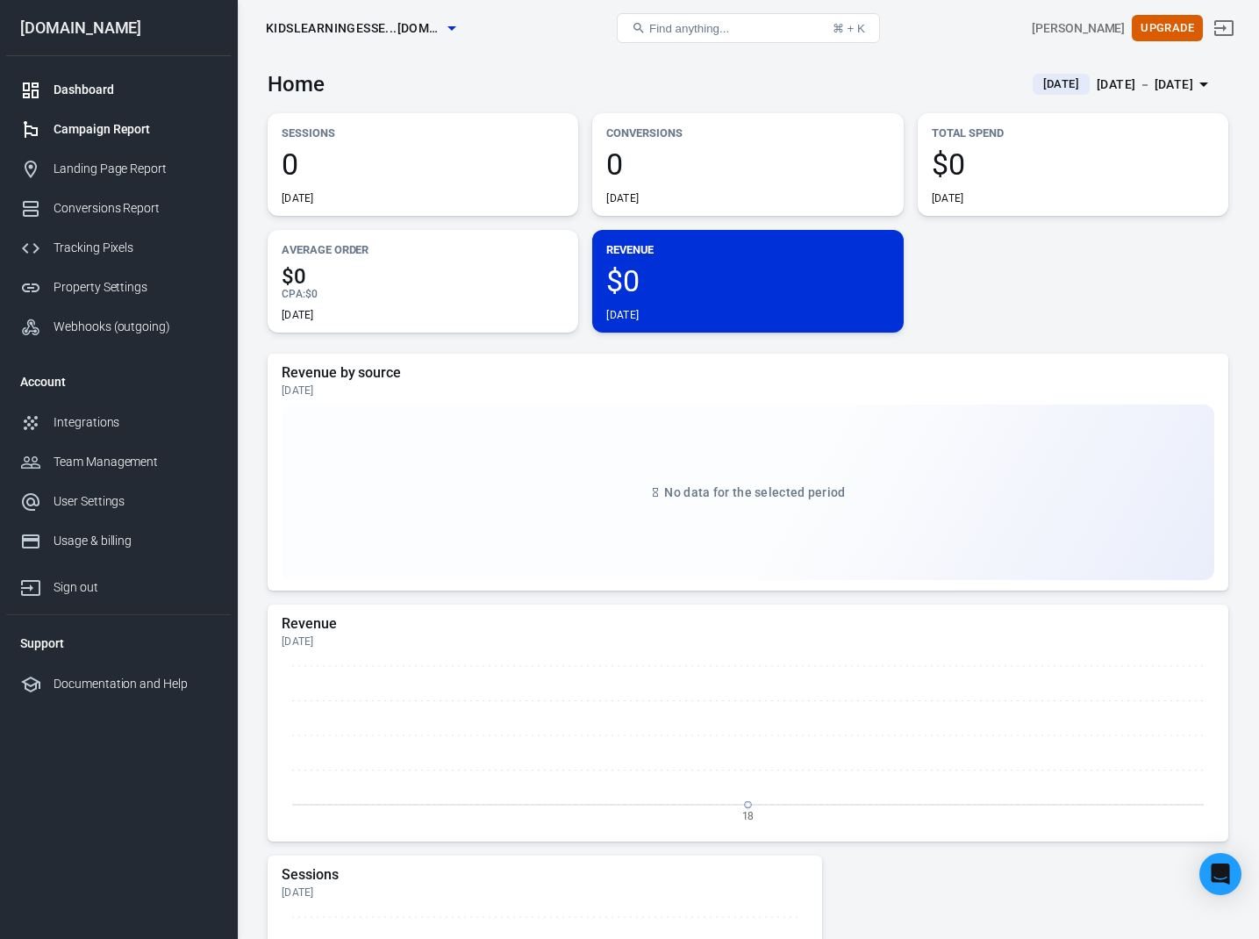
click at [127, 135] on div "Campaign Report" at bounding box center [135, 129] width 163 height 18
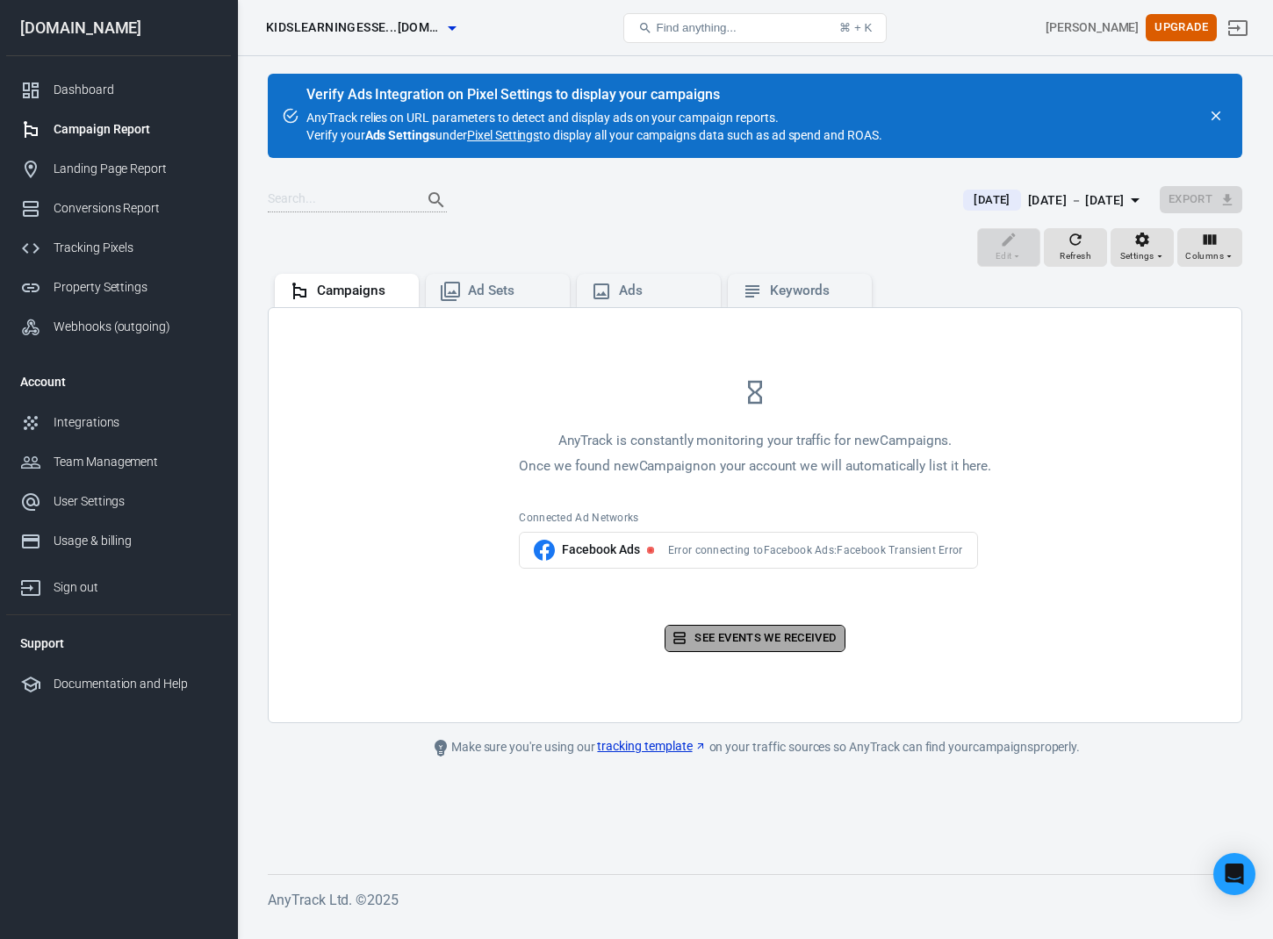
click at [731, 646] on link "See events we received" at bounding box center [754, 638] width 180 height 27
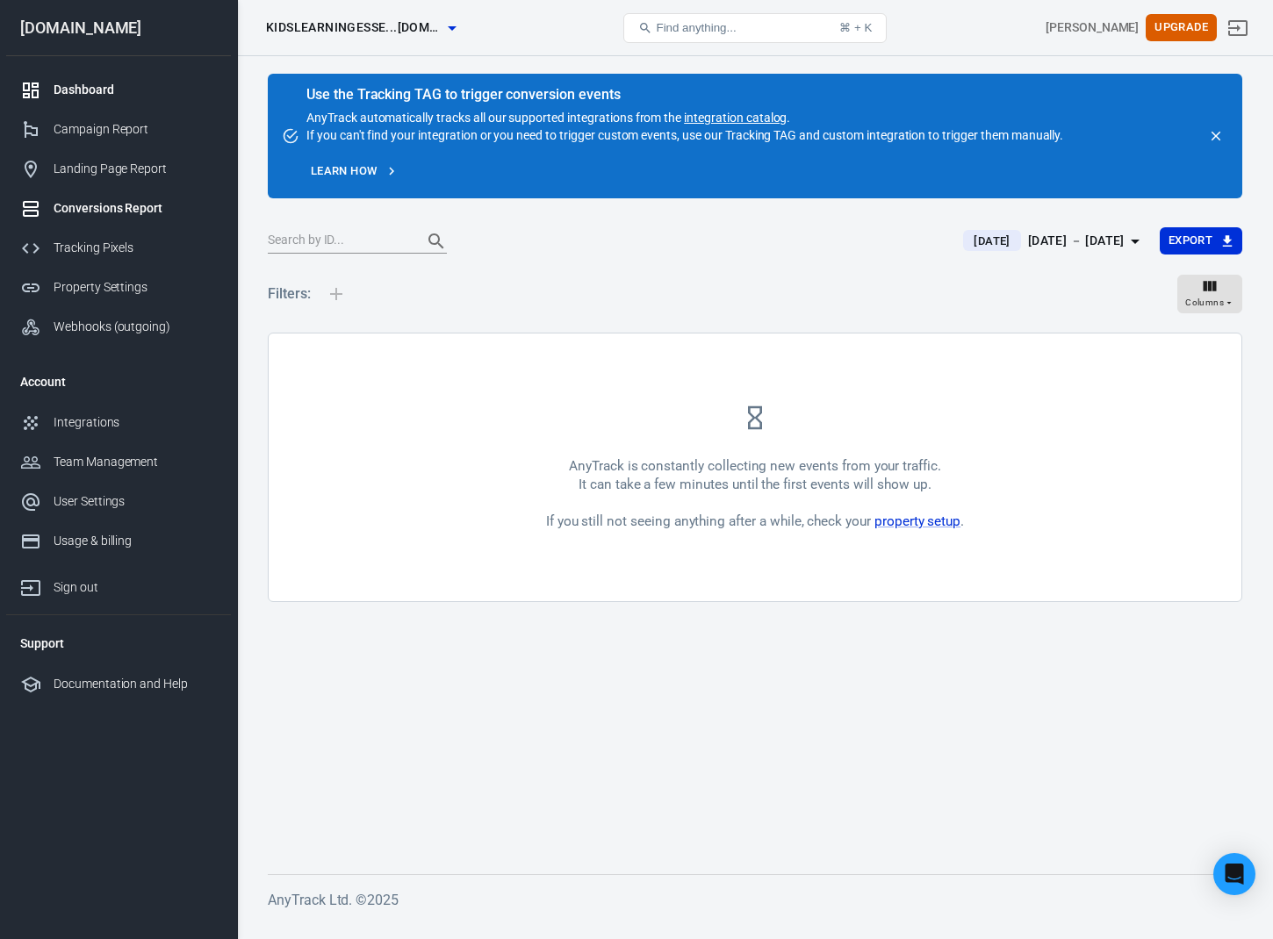
click at [122, 94] on div "Dashboard" at bounding box center [135, 90] width 163 height 18
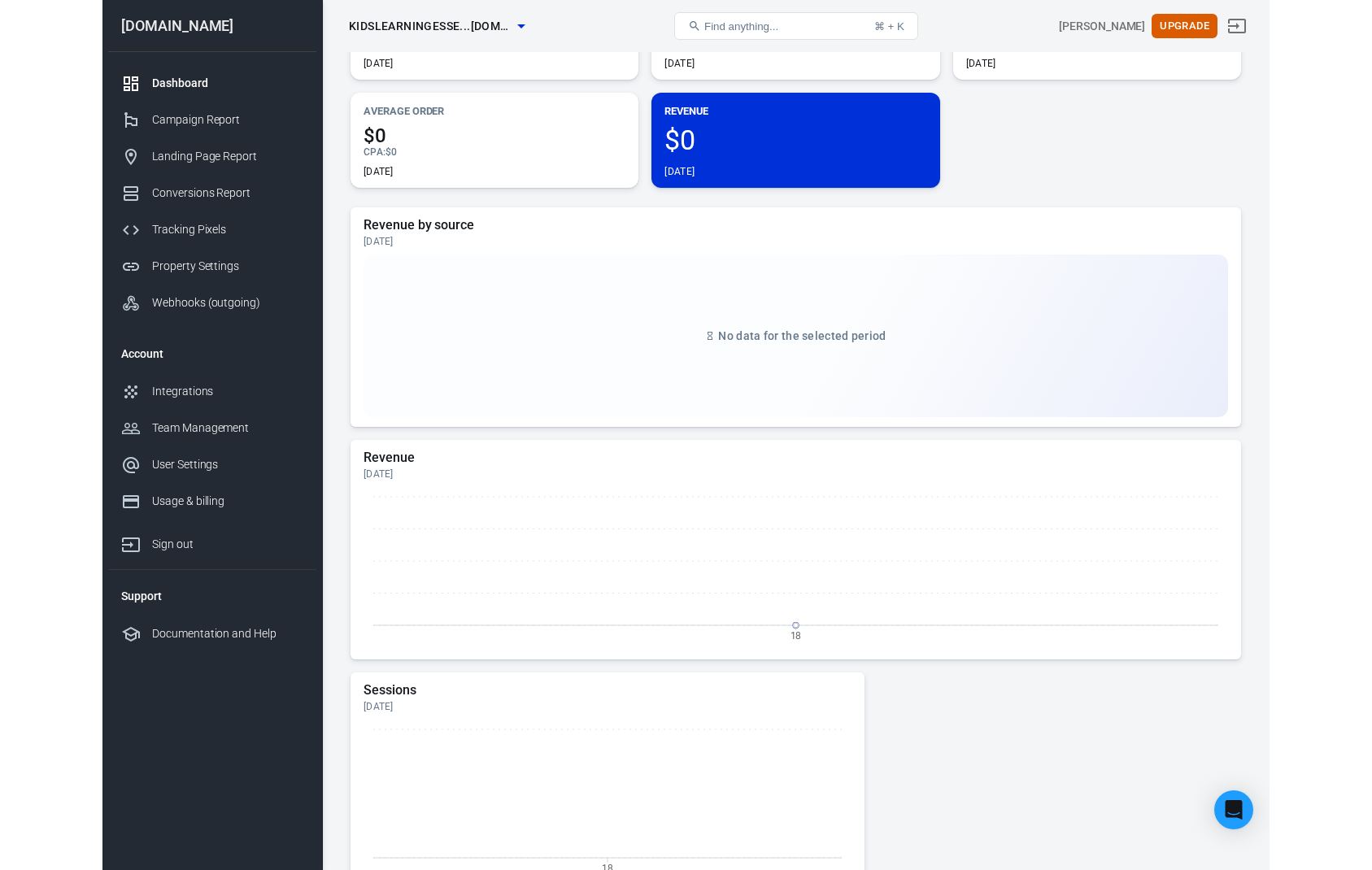
scroll to position [163, 0]
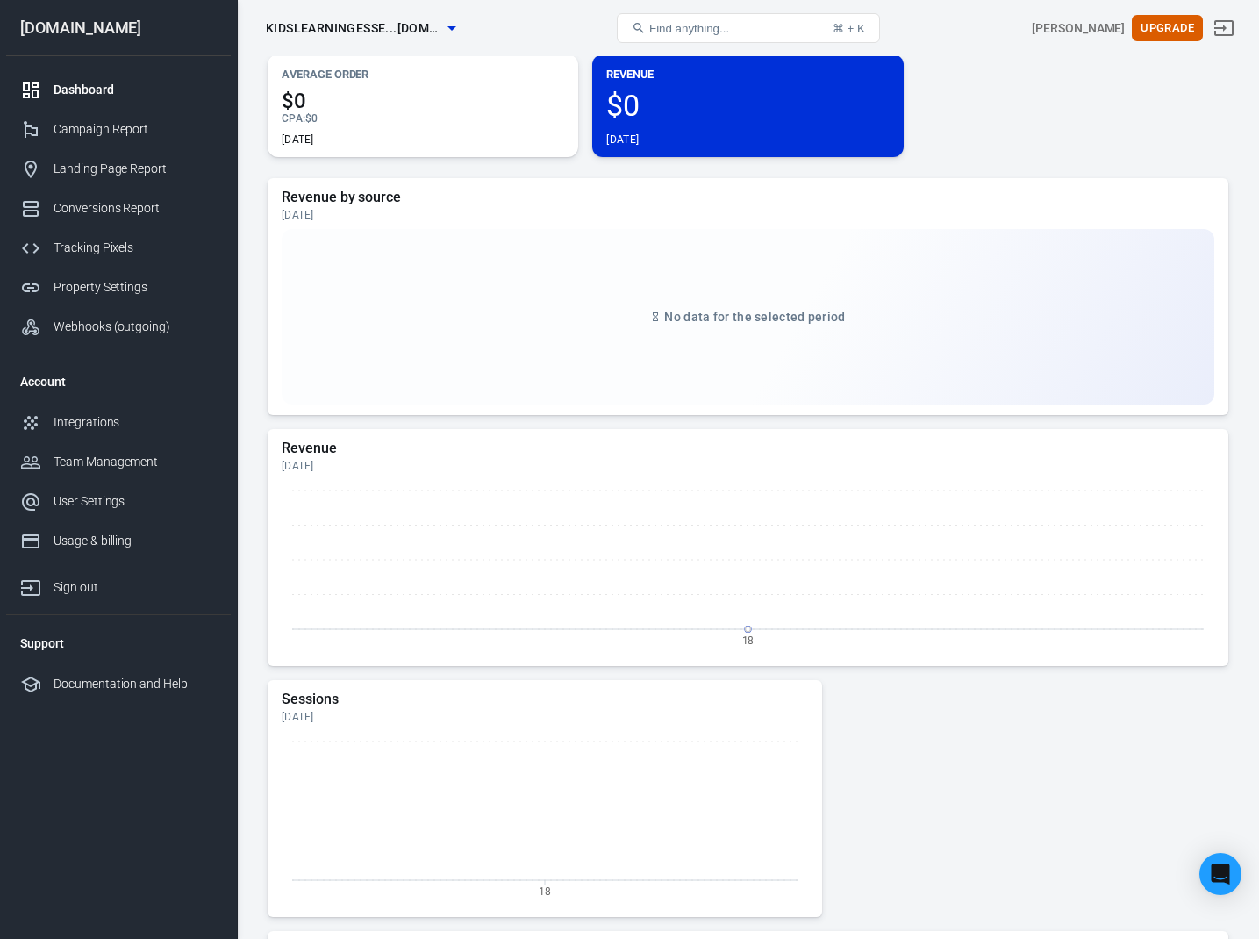
click at [491, 318] on div "No data for the selected period" at bounding box center [748, 317] width 933 height 176
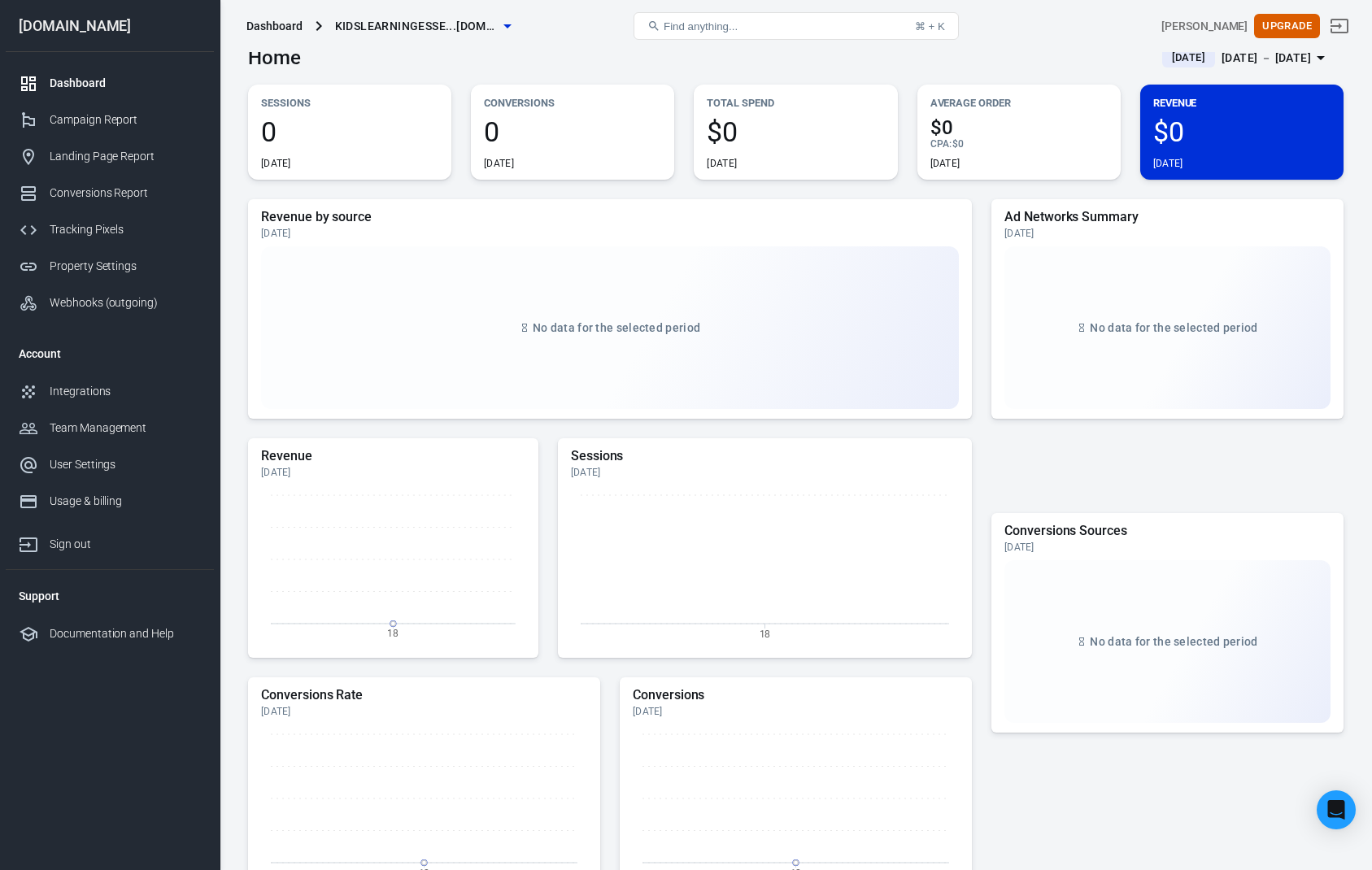
scroll to position [0, 0]
